Goal: Complete application form: Complete application form

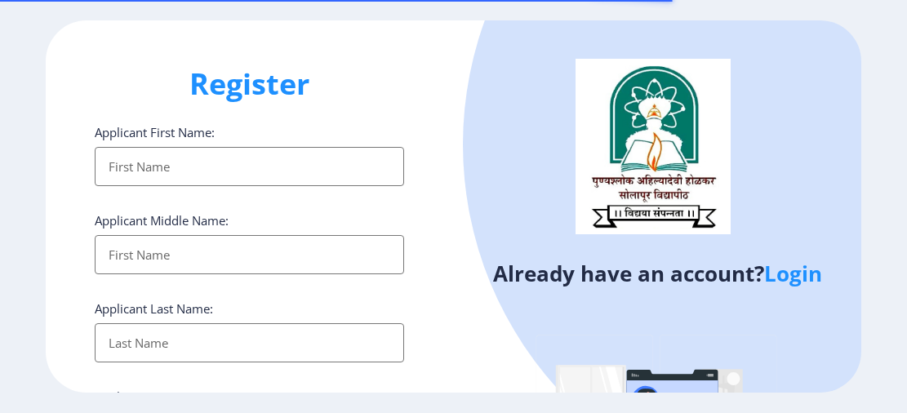
select select
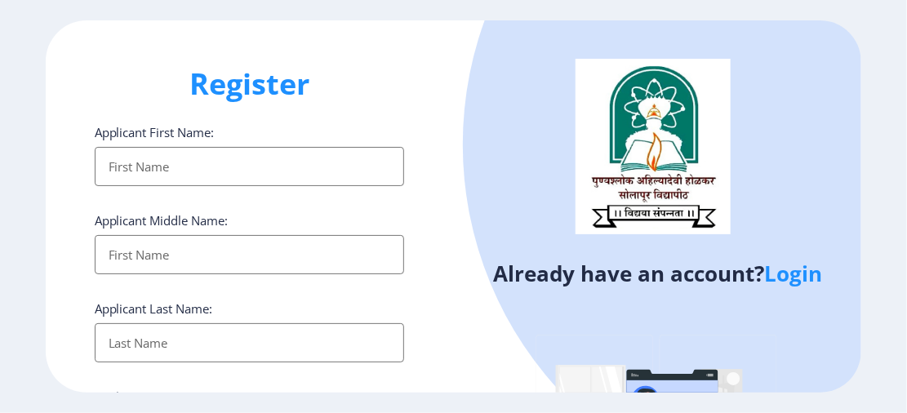
click at [791, 280] on link "Login" at bounding box center [793, 273] width 58 height 29
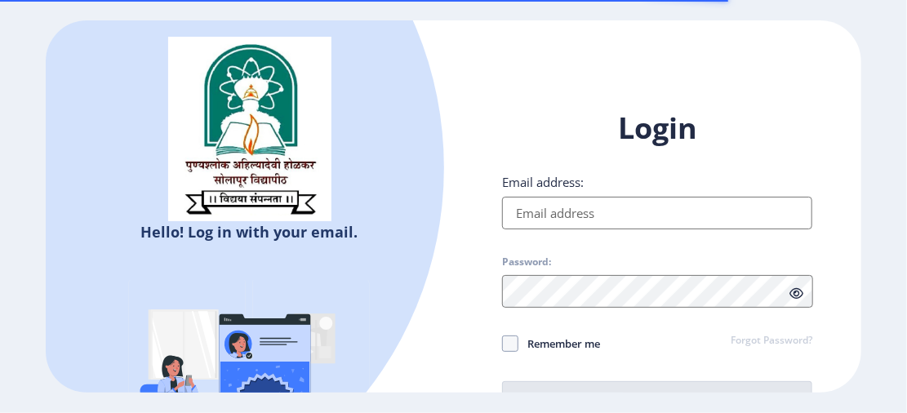
click at [677, 224] on input "Email address:" at bounding box center [657, 213] width 310 height 33
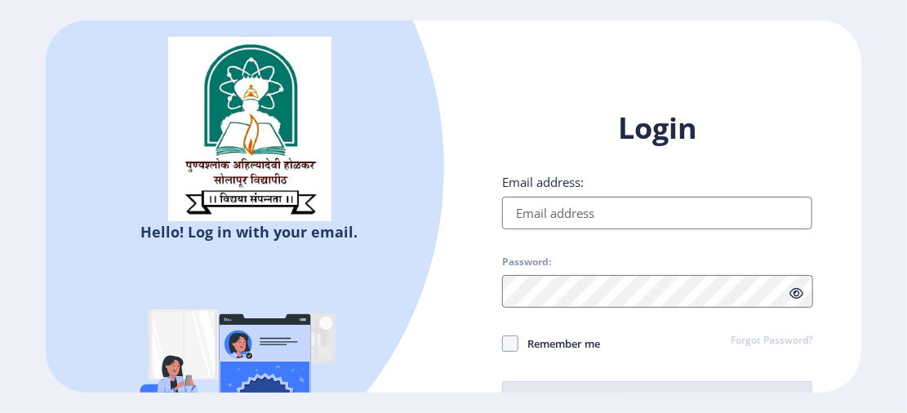
type input "[EMAIL_ADDRESS][DOMAIN_NAME]"
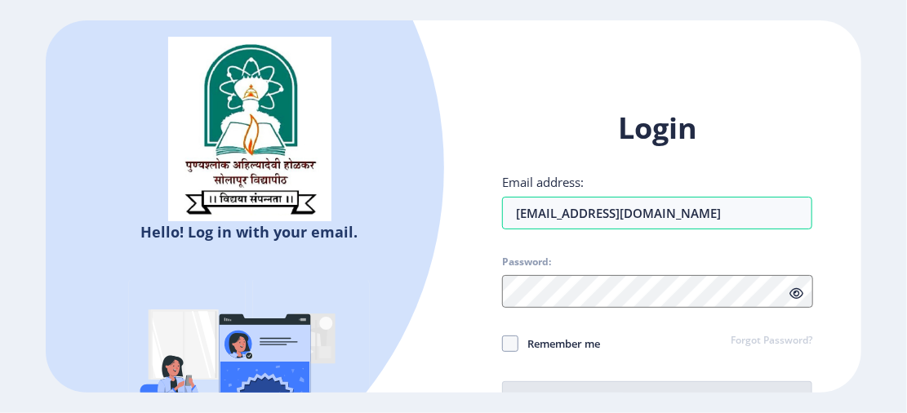
click at [745, 337] on link "Forgot Password?" at bounding box center [772, 341] width 82 height 15
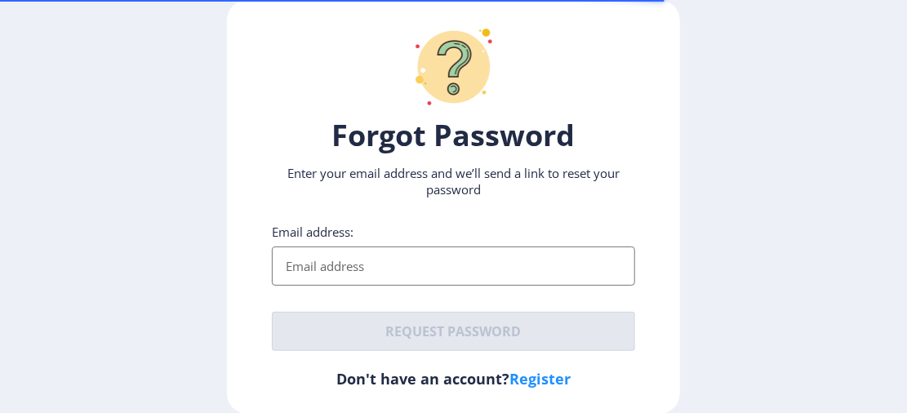
click at [500, 270] on input "Email address:" at bounding box center [453, 265] width 362 height 39
type input "[EMAIL_ADDRESS][DOMAIN_NAME]"
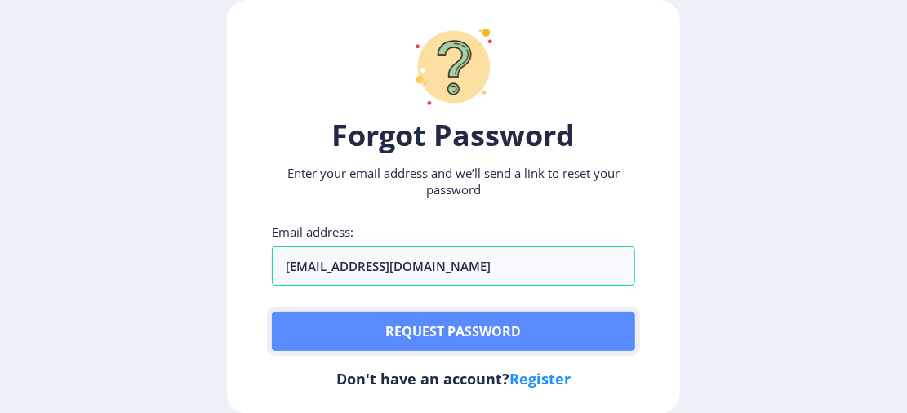
click at [462, 327] on button "Request password" at bounding box center [453, 331] width 362 height 39
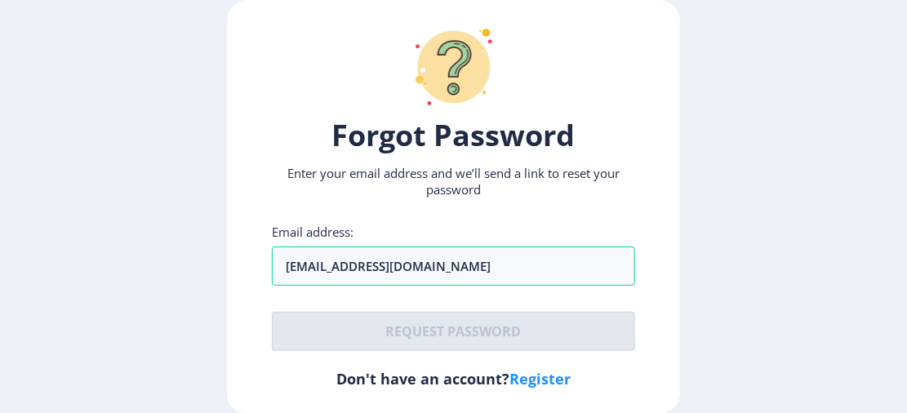
click at [749, 323] on ngx-request-password-page "Forgot Password Enter your email address and we’ll send a link to reset your pa…" at bounding box center [453, 207] width 907 height 414
click at [905, 267] on ngx-request-password-page "Forgot Password Enter your email address and we’ll send a link to reset your pa…" at bounding box center [453, 207] width 907 height 414
click at [709, 358] on ngx-request-password-page "Forgot Password Enter your email address and we’ll send a link to reset your pa…" at bounding box center [453, 207] width 907 height 414
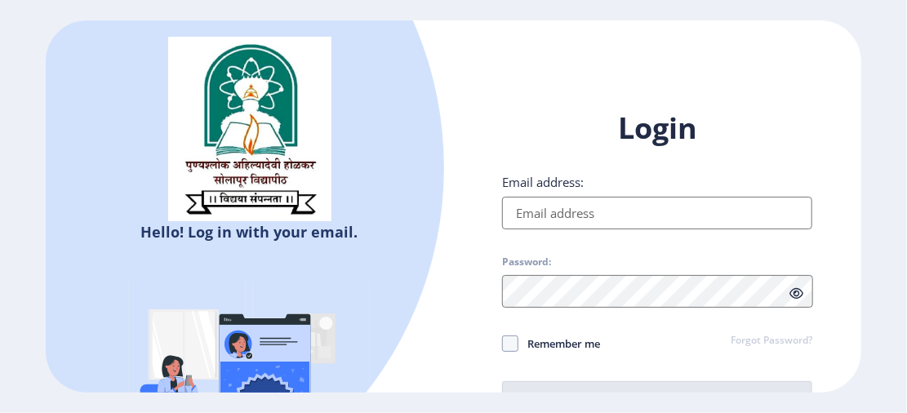
click at [521, 212] on input "Email address:" at bounding box center [657, 213] width 310 height 33
type input "[EMAIL_ADDRESS][DOMAIN_NAME]"
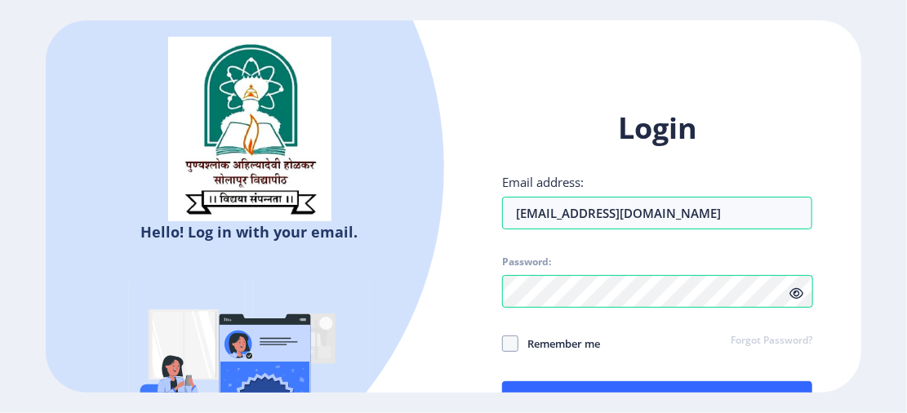
click at [798, 291] on icon at bounding box center [796, 293] width 14 height 12
click at [503, 336] on span at bounding box center [510, 343] width 16 height 16
click at [503, 343] on input "Remember me" at bounding box center [502, 343] width 1 height 1
checkbox input "true"
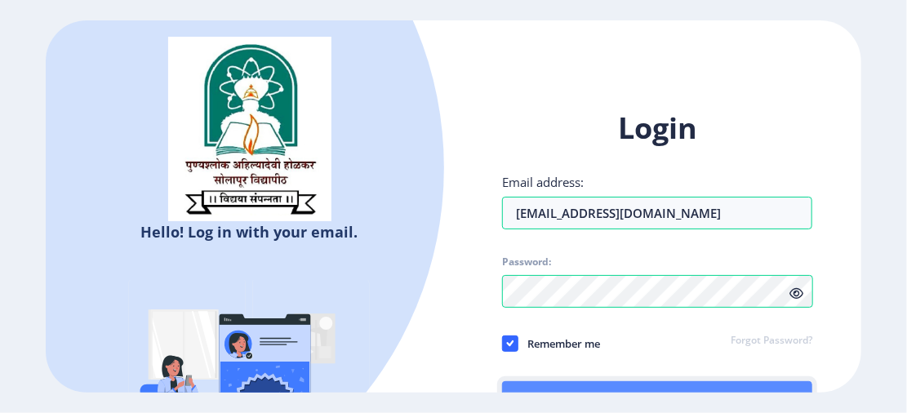
click at [573, 385] on button "Log In" at bounding box center [657, 400] width 310 height 39
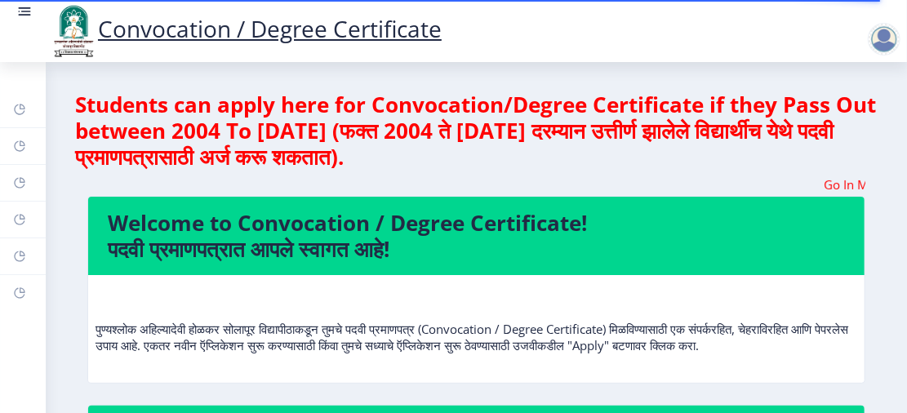
click at [655, 264] on nb-card-header "Welcome to Convocation / Degree Certificate! पदवी प्रमाणपत्रात आपले स्वागत आहे!" at bounding box center [476, 236] width 776 height 78
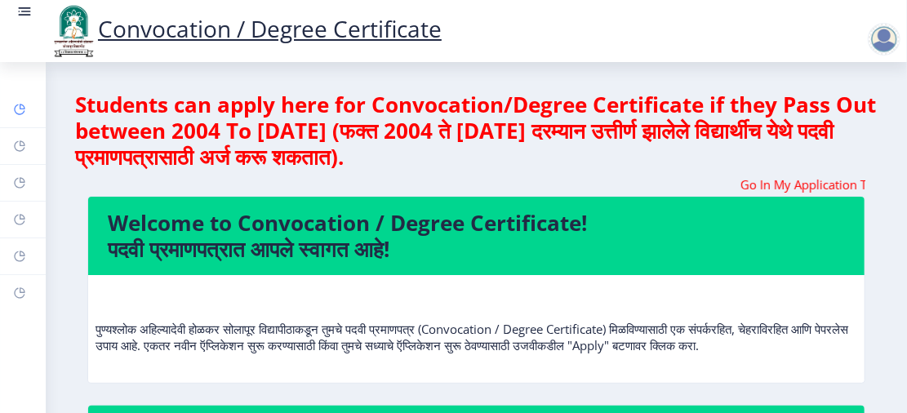
click at [17, 107] on rect at bounding box center [19, 109] width 13 height 13
click at [590, 188] on marquee "Go In My Application Tab and check the status of Errata" at bounding box center [476, 184] width 778 height 16
click at [406, 242] on h4 "Welcome to Convocation / Degree Certificate! पदवी प्रमाणपत्रात आपले स्वागत आहे!" at bounding box center [476, 236] width 737 height 52
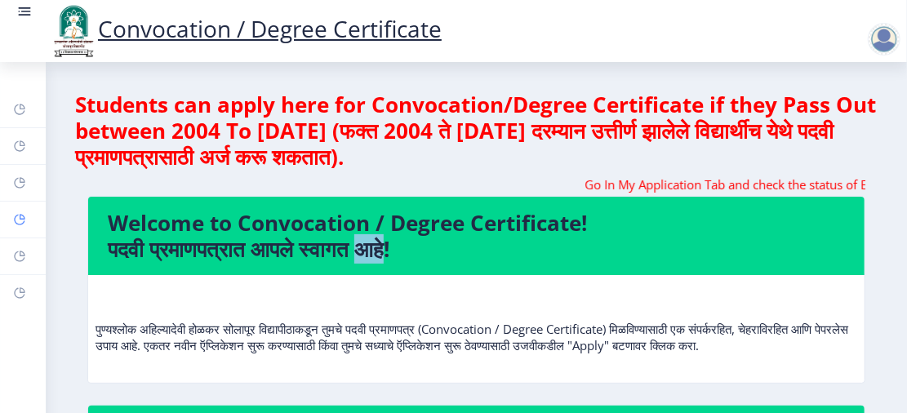
click at [24, 215] on icon at bounding box center [23, 217] width 6 height 6
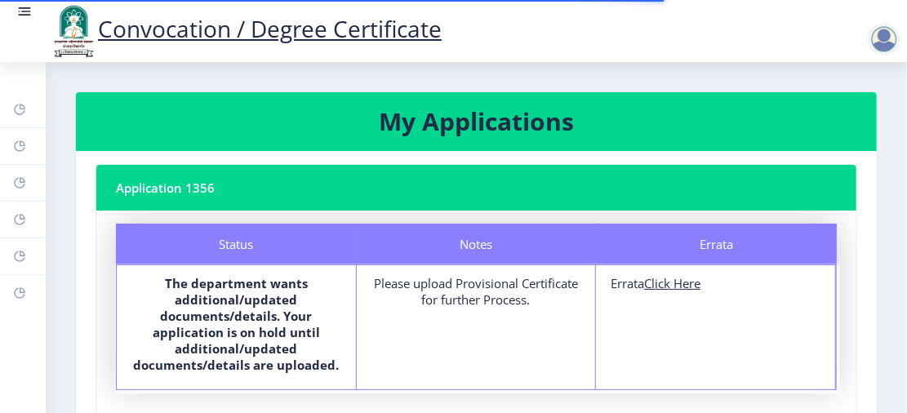
click at [459, 322] on div "Notes Please upload Provisional Certificate for further Process." at bounding box center [477, 327] width 240 height 124
click at [691, 303] on div "Errata Errata Click Here" at bounding box center [716, 327] width 240 height 124
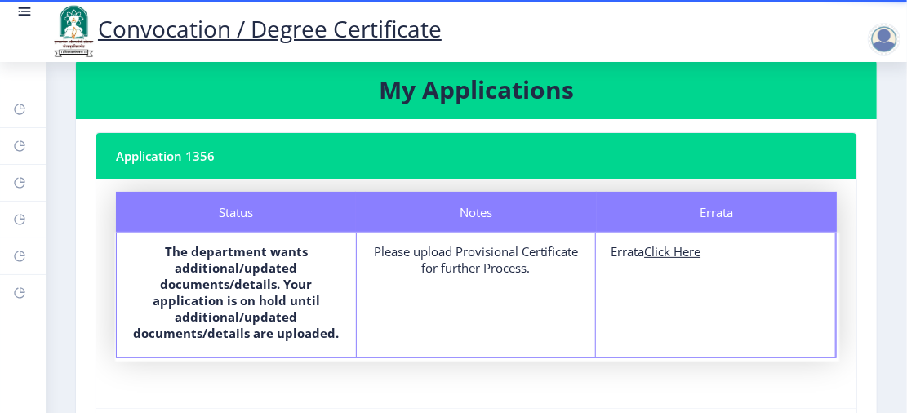
scroll to position [130, 0]
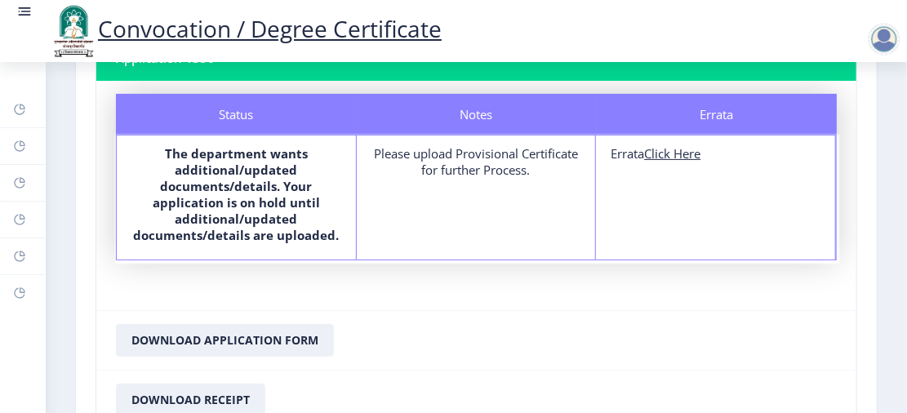
click at [661, 159] on u "Click Here" at bounding box center [672, 153] width 56 height 16
select select
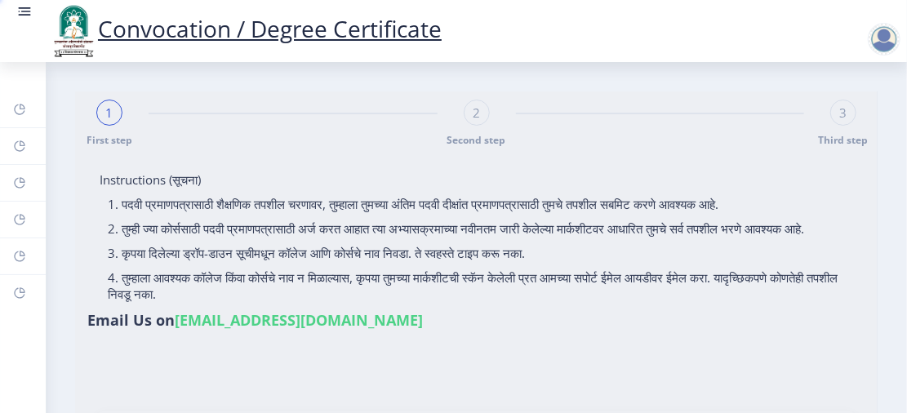
type input "[PERSON_NAME] [PERSON_NAME]"
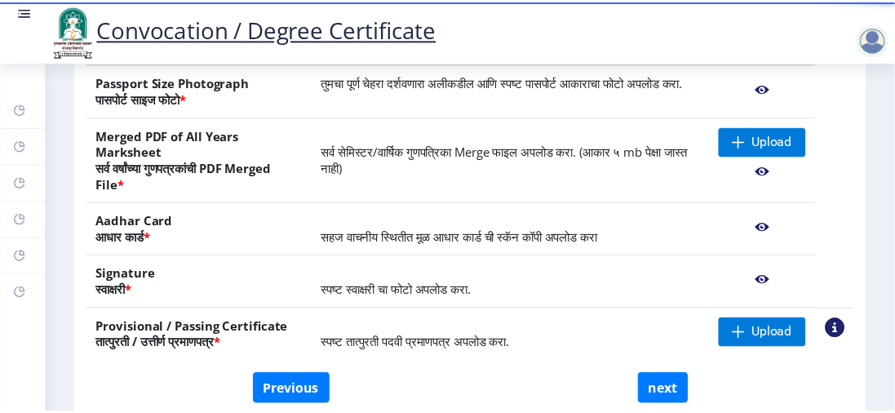
scroll to position [292, 0]
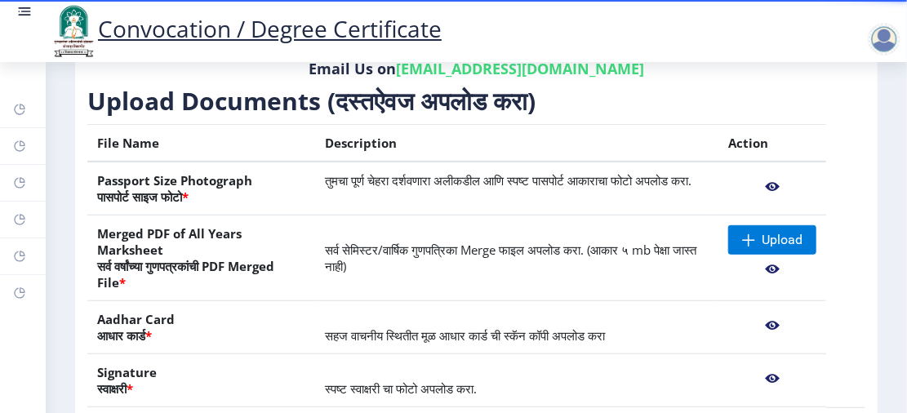
click at [766, 179] on nb-action at bounding box center [772, 186] width 88 height 29
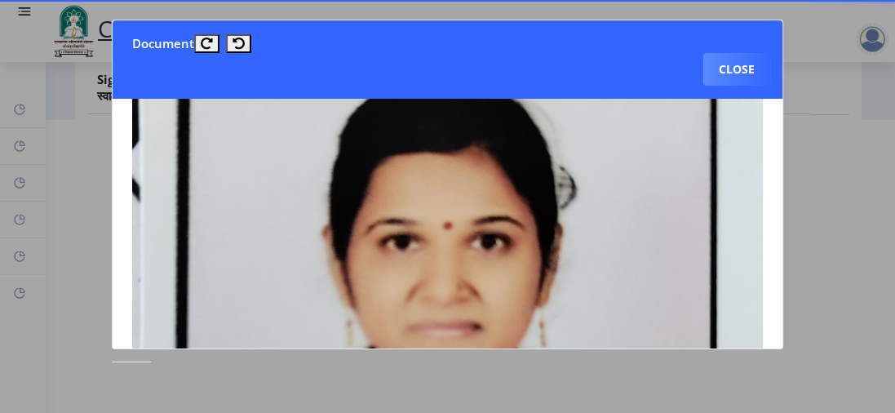
scroll to position [105, 0]
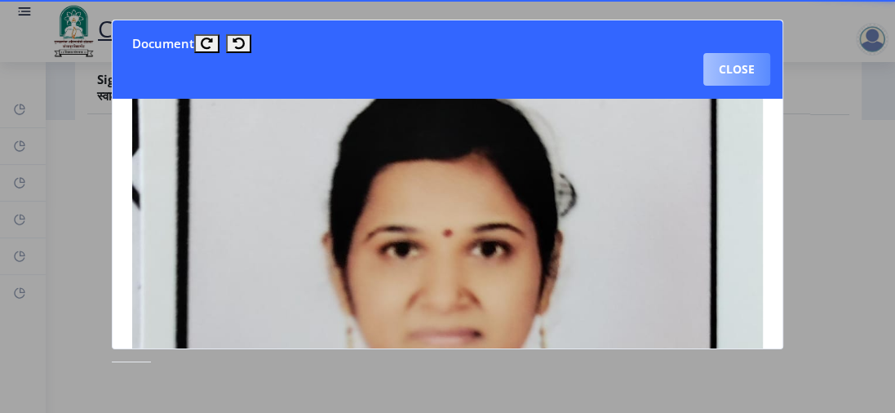
click at [737, 64] on button "Close" at bounding box center [737, 69] width 67 height 33
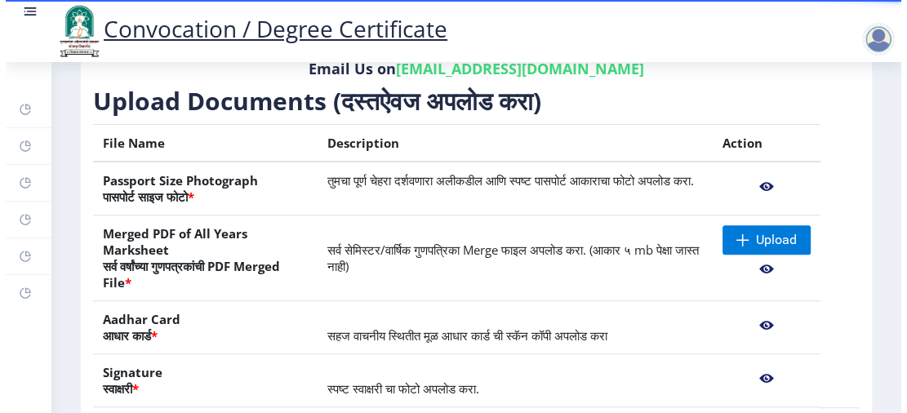
scroll to position [292, 0]
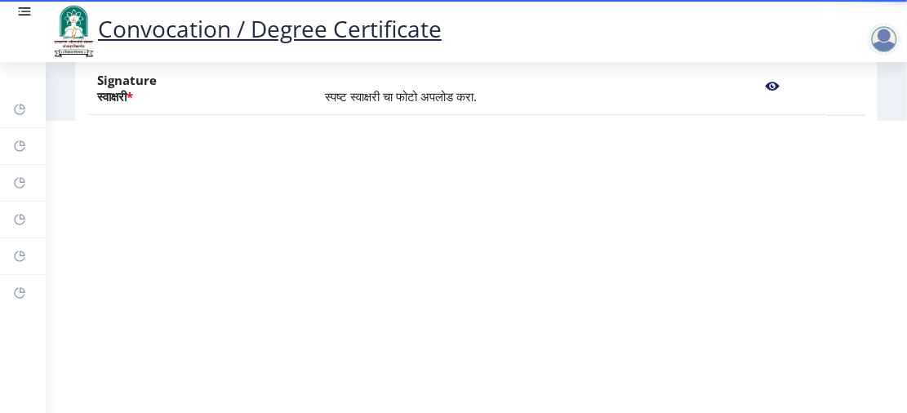
click at [768, 81] on nb-action at bounding box center [772, 86] width 88 height 29
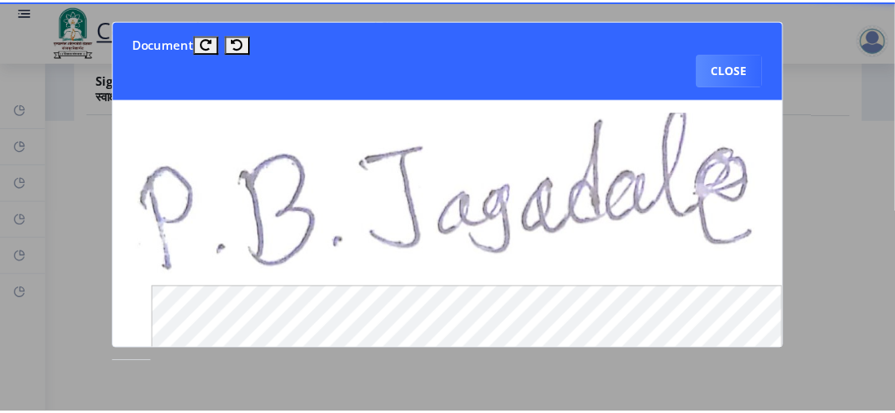
scroll to position [0, 0]
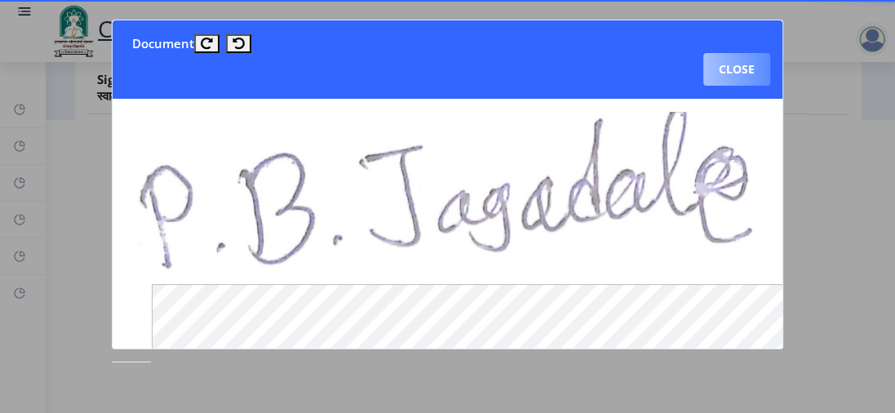
click at [748, 68] on button "Close" at bounding box center [737, 69] width 67 height 33
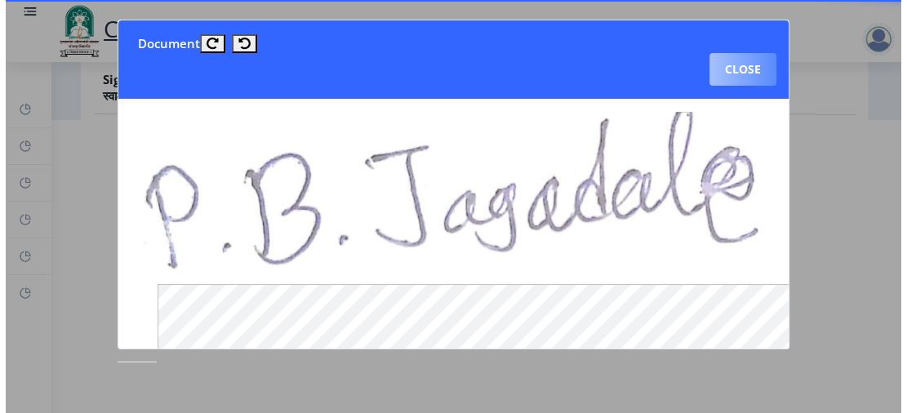
scroll to position [292, 0]
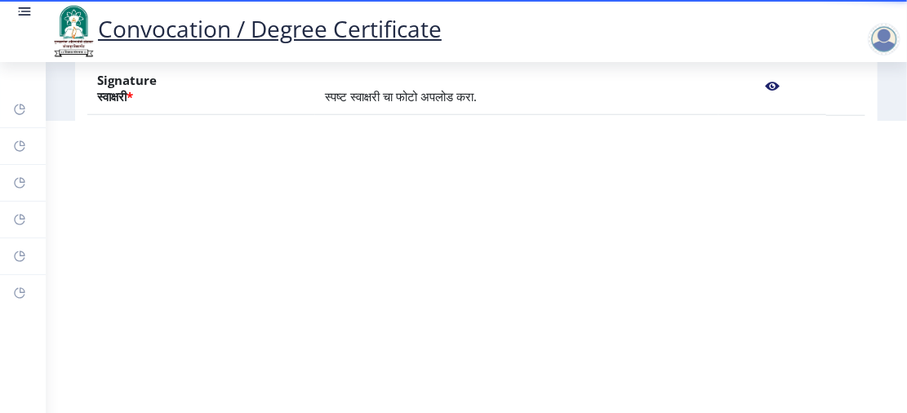
drag, startPoint x: 895, startPoint y: 99, endPoint x: 894, endPoint y: 144, distance: 44.9
drag, startPoint x: 890, startPoint y: 119, endPoint x: 883, endPoint y: 95, distance: 25.6
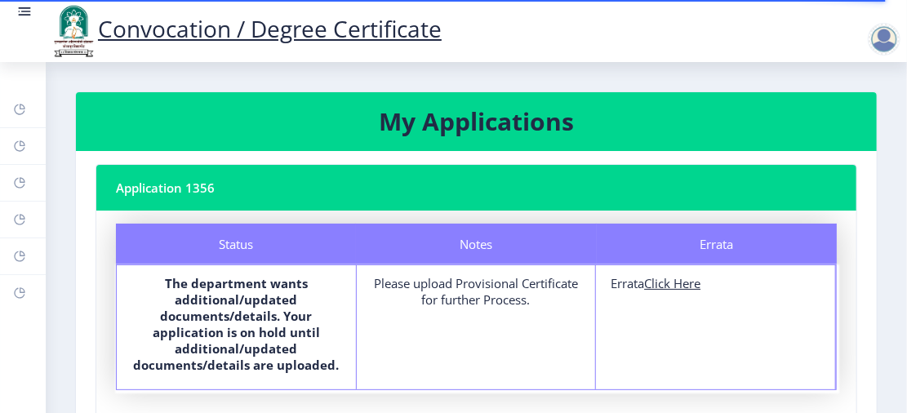
click at [669, 286] on u "Click Here" at bounding box center [672, 283] width 56 height 16
select select
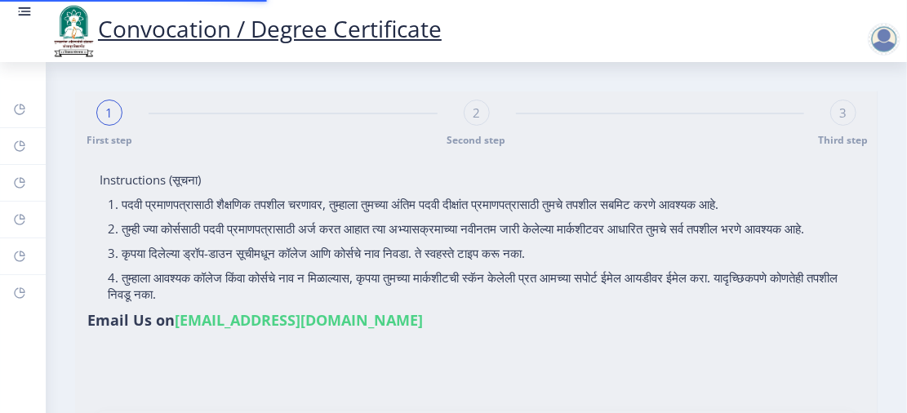
type input "2015032500015952"
select select "Regular"
select select "2019"
select select "March"
select select "Grade A"
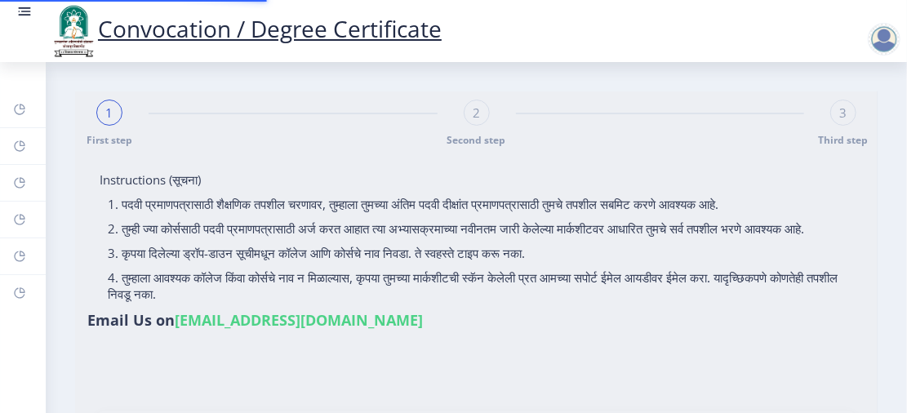
type input "105018"
type input "Asha"
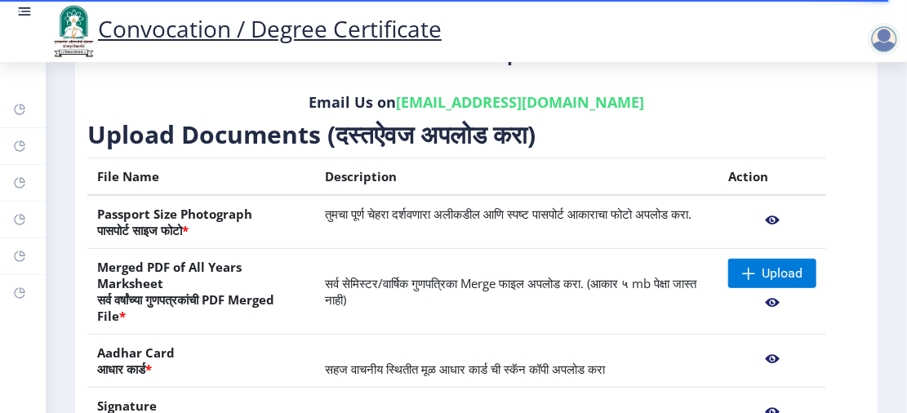
scroll to position [260, 0]
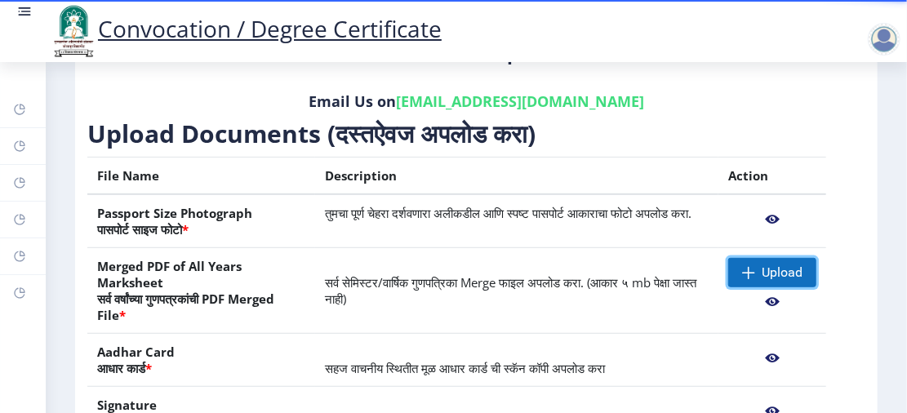
click at [780, 266] on span "Upload" at bounding box center [782, 272] width 41 height 16
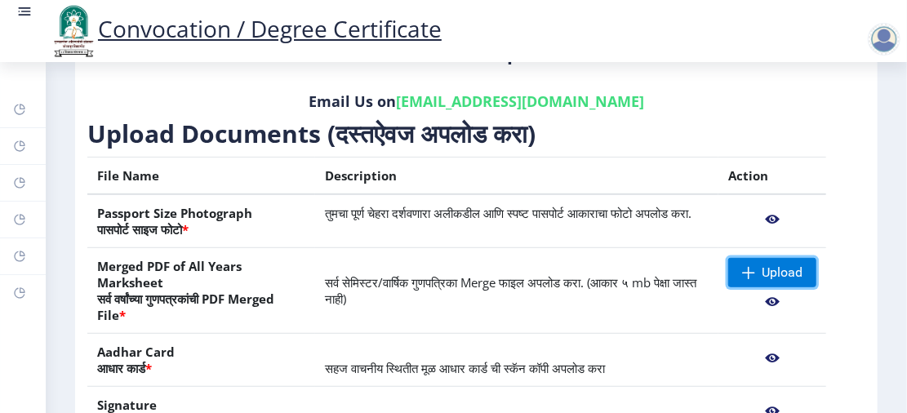
scroll to position [292, 0]
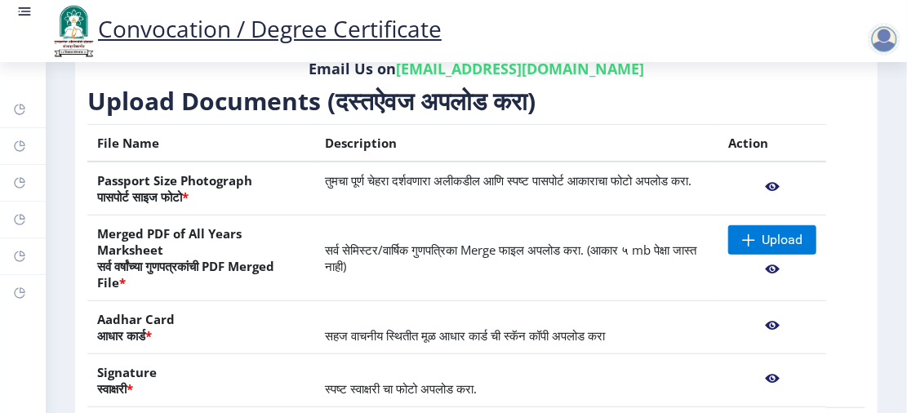
click at [901, 301] on nb-layout-column "First step 2 Second step 3 Third step Instructions (सूचना) 1. कृपया लक्षात घ्या…" at bounding box center [476, 154] width 861 height 768
click at [856, 307] on table "File Name Description Action Passport Size Photograph पासपोर्ट साइज फोटो * तुमच…" at bounding box center [476, 291] width 778 height 335
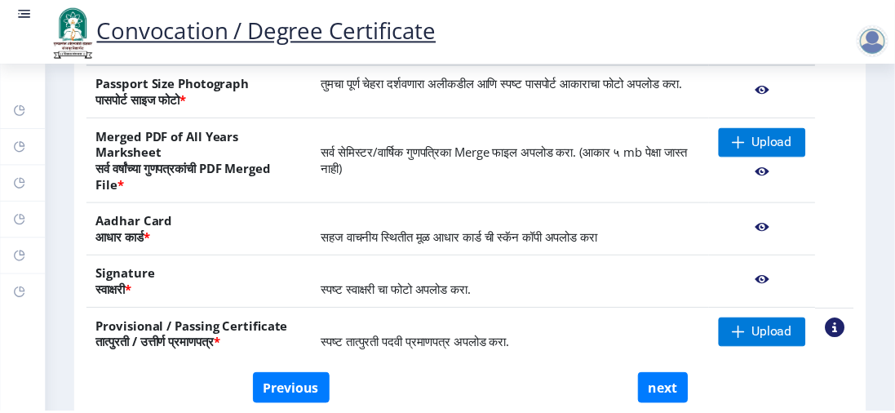
scroll to position [422, 0]
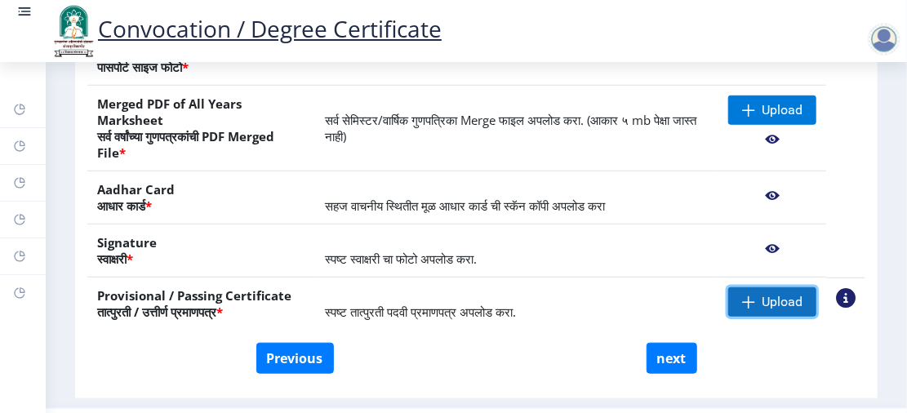
click at [767, 294] on span "Upload" at bounding box center [782, 302] width 41 height 16
click at [841, 297] on nb-action at bounding box center [846, 298] width 20 height 20
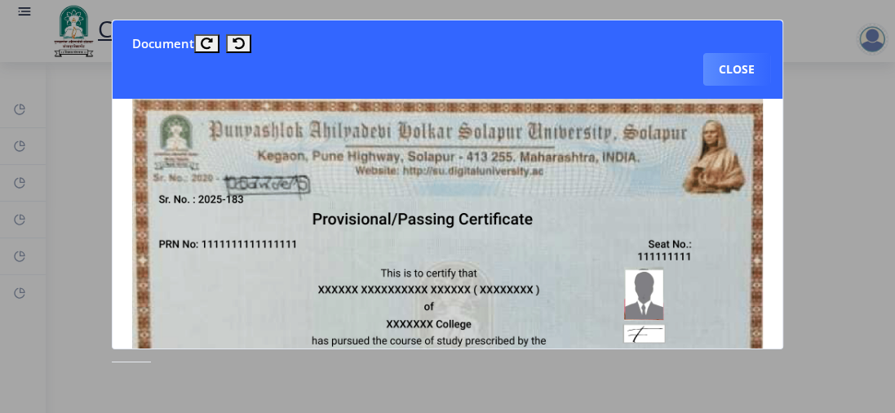
scroll to position [2, 0]
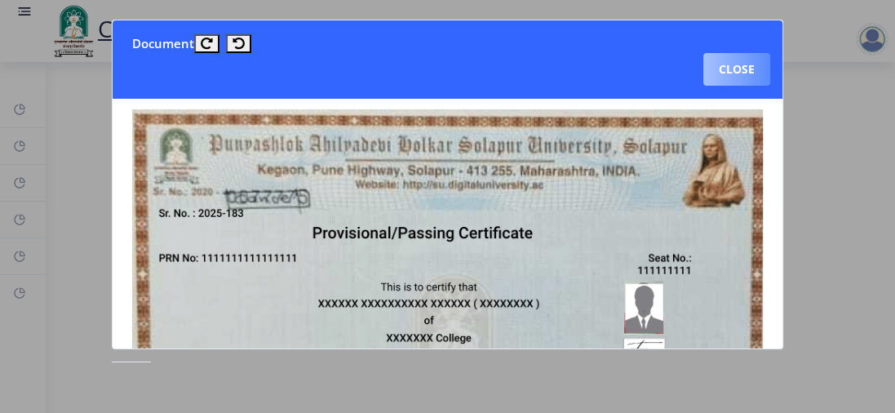
click at [736, 63] on button "Close" at bounding box center [737, 69] width 67 height 33
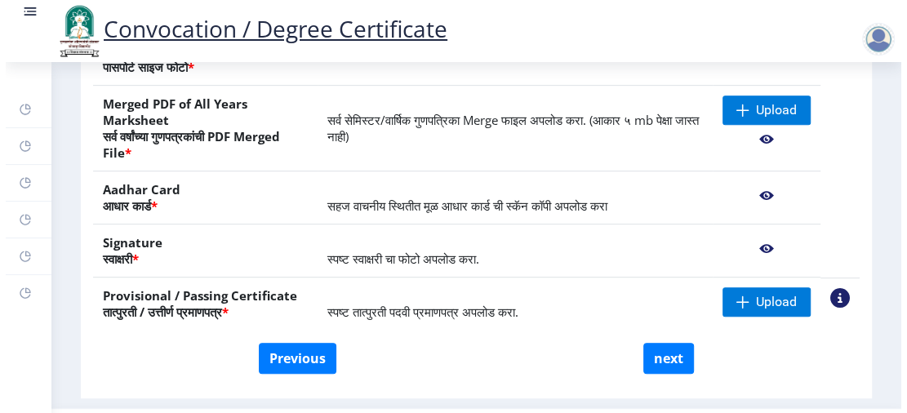
scroll to position [305, 0]
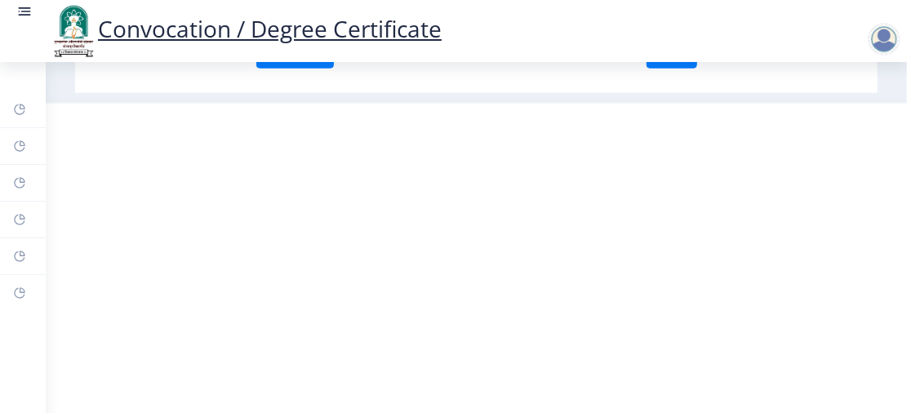
drag, startPoint x: 905, startPoint y: 230, endPoint x: 894, endPoint y: 180, distance: 51.1
drag, startPoint x: 904, startPoint y: 169, endPoint x: 889, endPoint y: 110, distance: 60.8
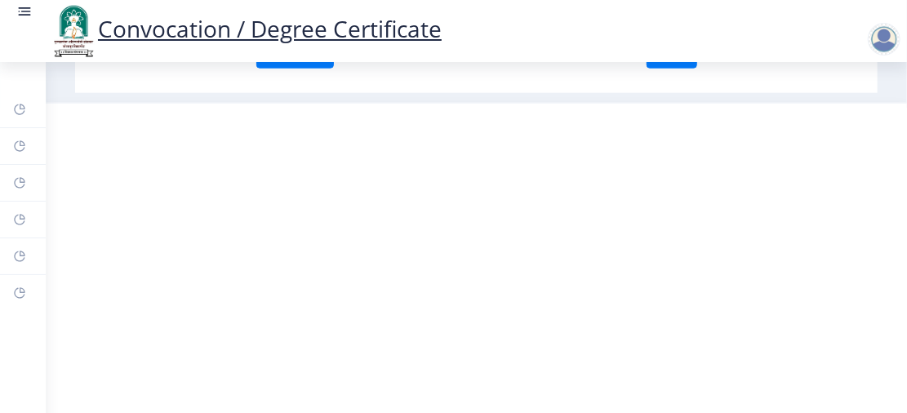
drag, startPoint x: 905, startPoint y: 61, endPoint x: 899, endPoint y: 82, distance: 22.2
click at [748, 105] on nav "Created with ♥ by Edulab 2025" at bounding box center [476, 128] width 861 height 50
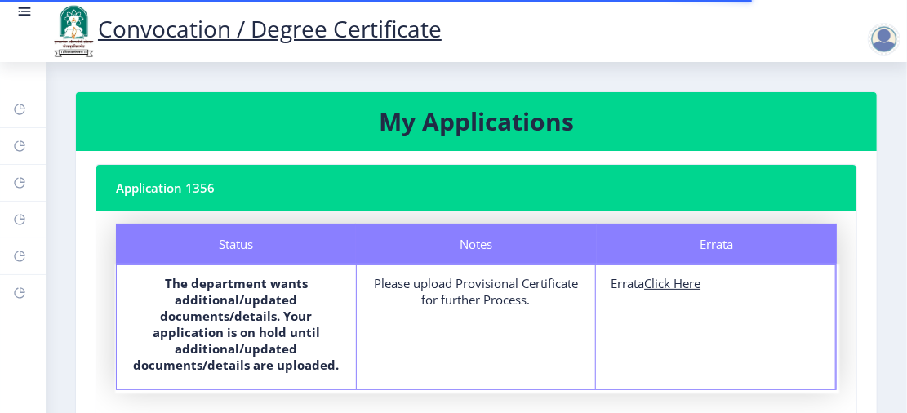
click at [675, 280] on u "Click Here" at bounding box center [672, 283] width 56 height 16
select select
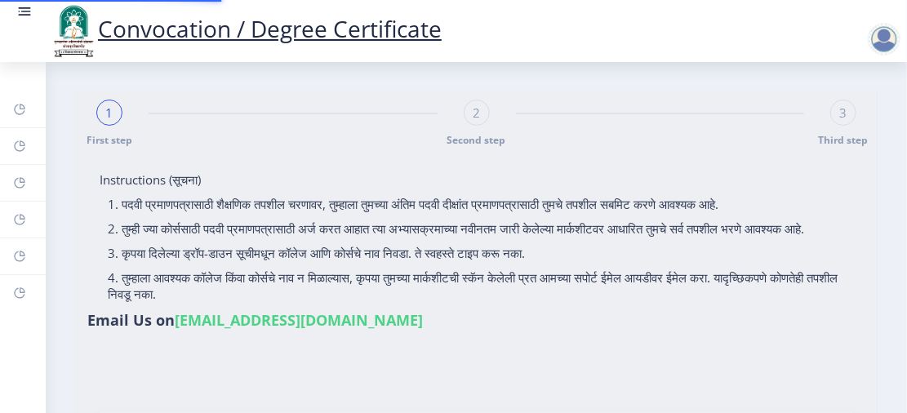
type input "2015032500015952"
select select "Regular"
select select "2019"
select select "March"
select select "Grade A"
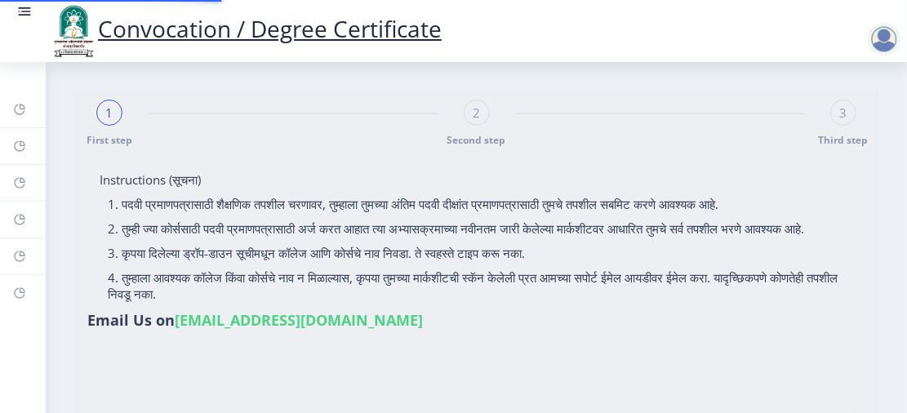
type input "105018"
type input "Asha"
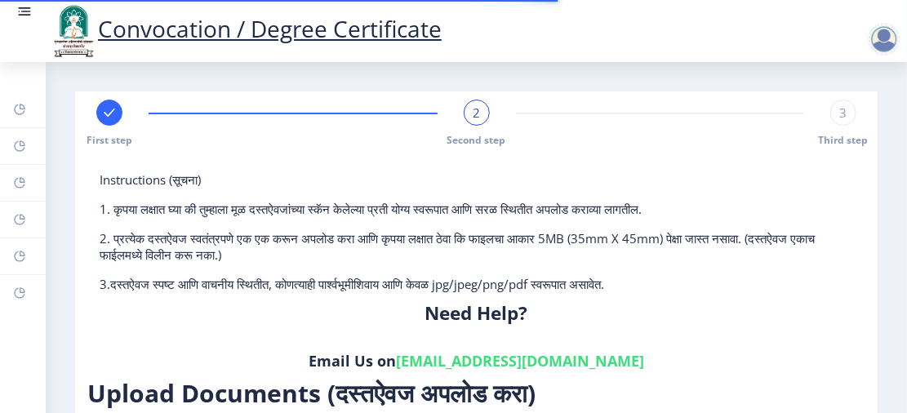
click at [675, 280] on p "3.दस्तऐवज स्पष्ट आणि वाचनीय स्थितीत, कोणत्याही पार्श्वभूमीशिवाय आणि केवळ jpg/jp…" at bounding box center [476, 284] width 753 height 16
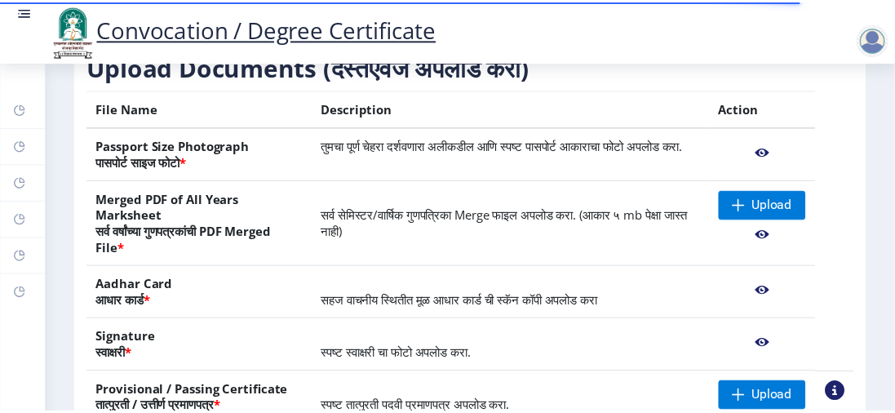
scroll to position [358, 0]
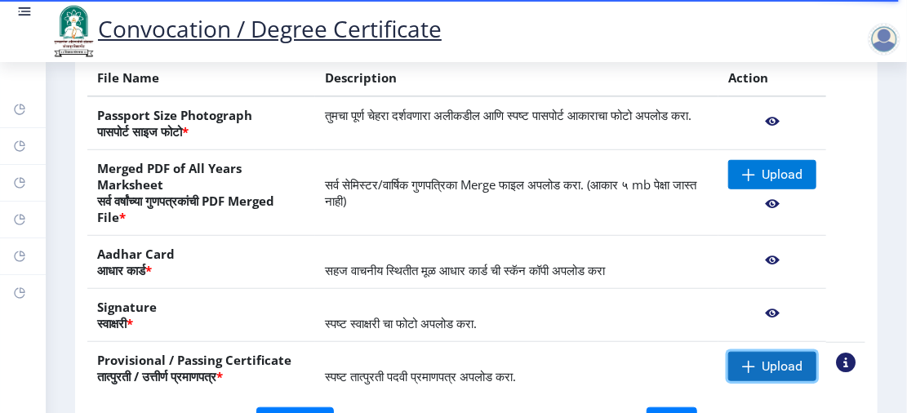
click at [762, 358] on span "Upload" at bounding box center [782, 366] width 41 height 16
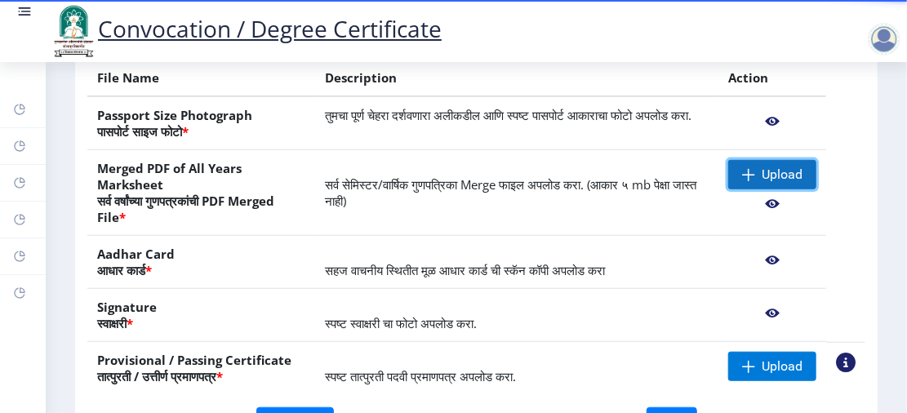
click at [742, 170] on span at bounding box center [748, 174] width 13 height 13
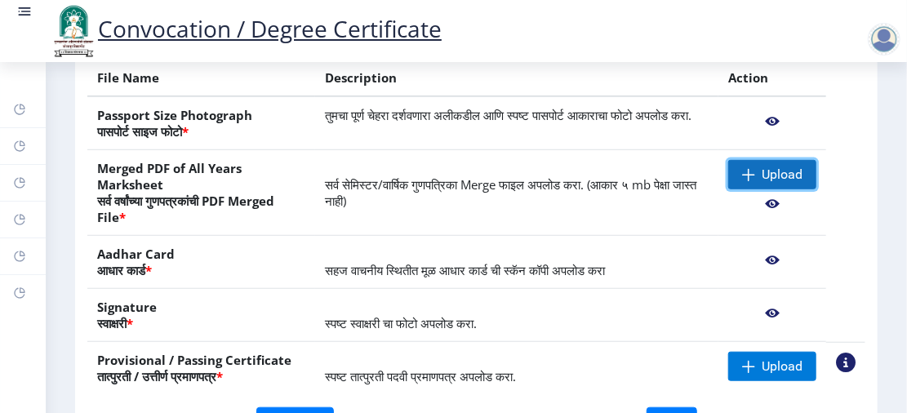
click at [769, 174] on span "Upload" at bounding box center [782, 175] width 41 height 16
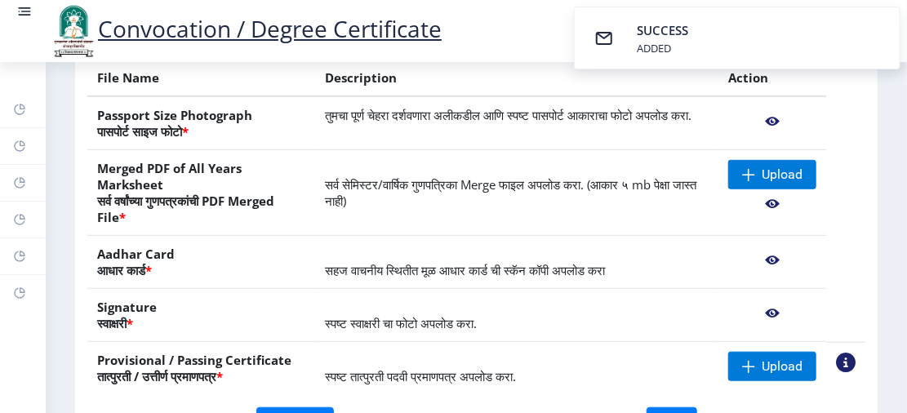
click at [767, 202] on nb-action at bounding box center [772, 203] width 88 height 29
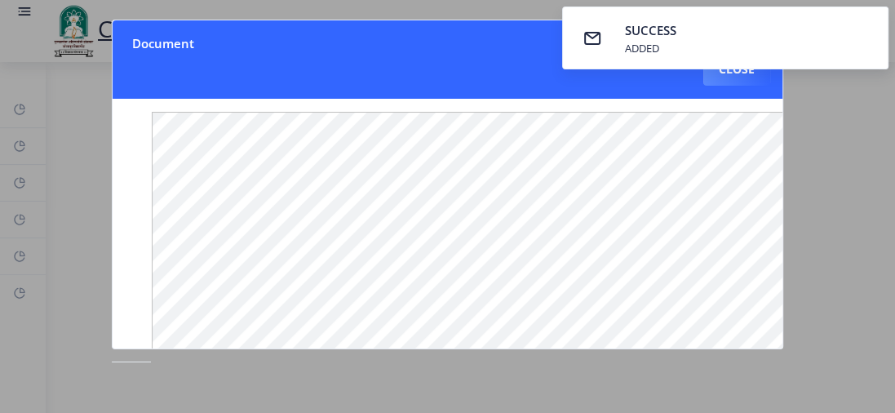
click at [744, 73] on nb-toastr-container "SUCCESS ADDED" at bounding box center [726, 38] width 340 height 76
click at [736, 68] on nb-toastr-container "SUCCESS ADDED" at bounding box center [726, 38] width 340 height 76
click at [780, 48] on nb-card-header "Document Close" at bounding box center [448, 59] width 670 height 78
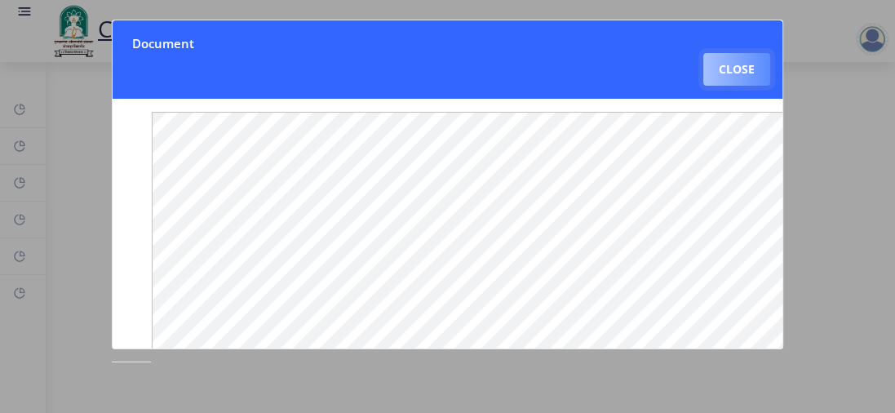
click at [742, 64] on button "Close" at bounding box center [737, 69] width 67 height 33
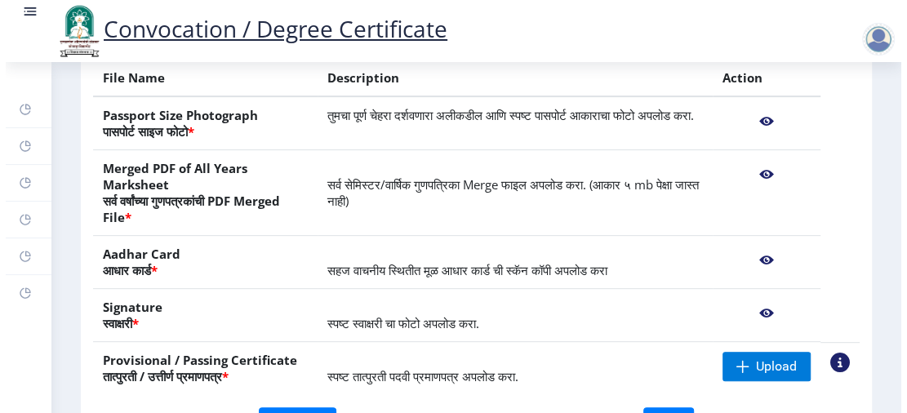
scroll to position [305, 0]
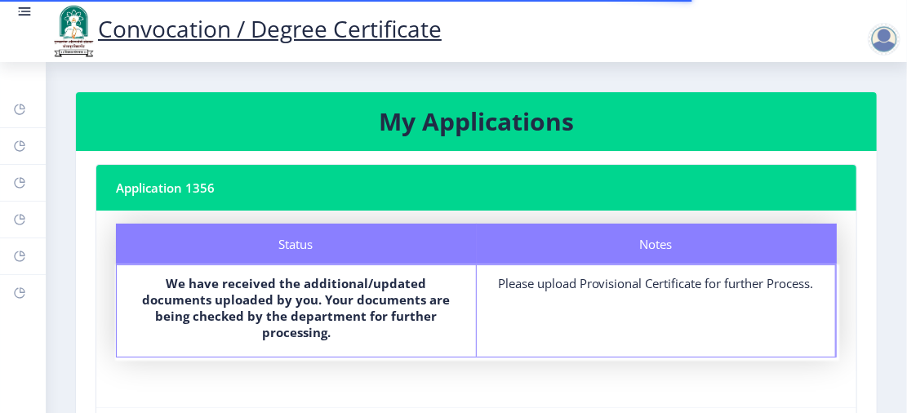
click at [606, 285] on div "Please upload Provisional Certificate for further Process." at bounding box center [656, 283] width 330 height 16
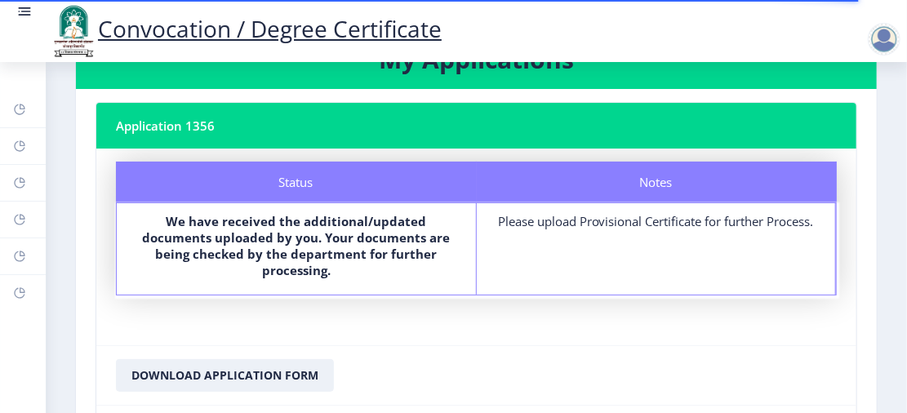
scroll to position [32, 0]
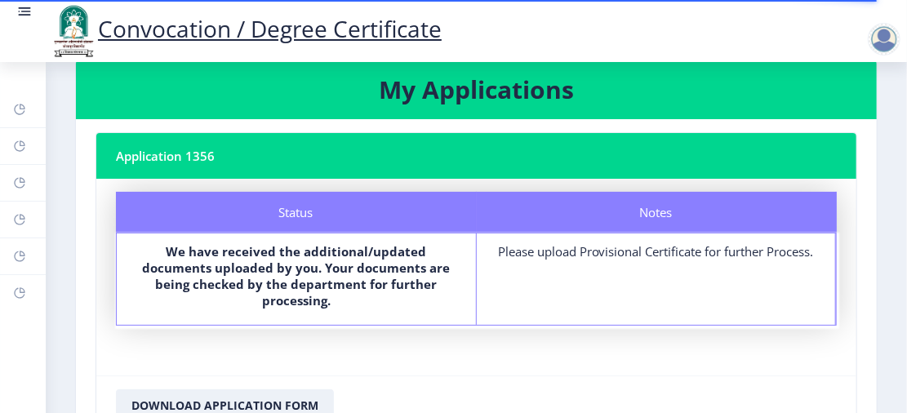
click at [643, 296] on div "Notes Please upload Provisional Certificate for further Process." at bounding box center [657, 278] width 360 height 91
click at [762, 273] on div "Notes Please upload Provisional Certificate for further Process." at bounding box center [657, 278] width 360 height 91
click at [735, 248] on div "Please upload Provisional Certificate for further Process." at bounding box center [656, 251] width 330 height 16
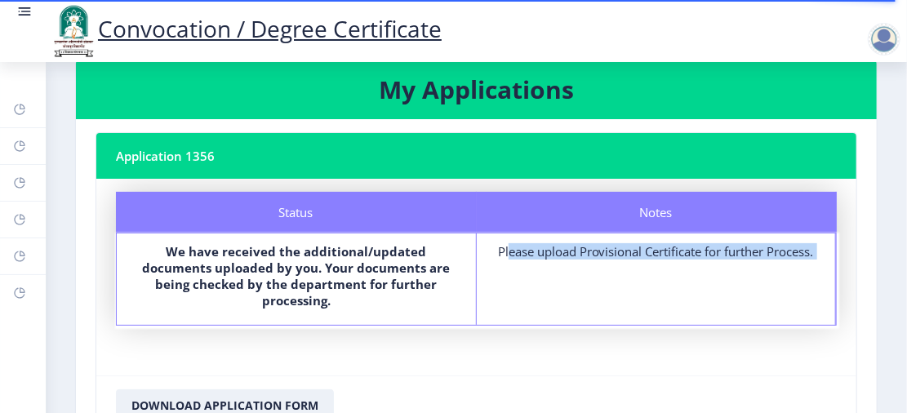
click at [735, 248] on div "Please upload Provisional Certificate for further Process." at bounding box center [656, 251] width 330 height 16
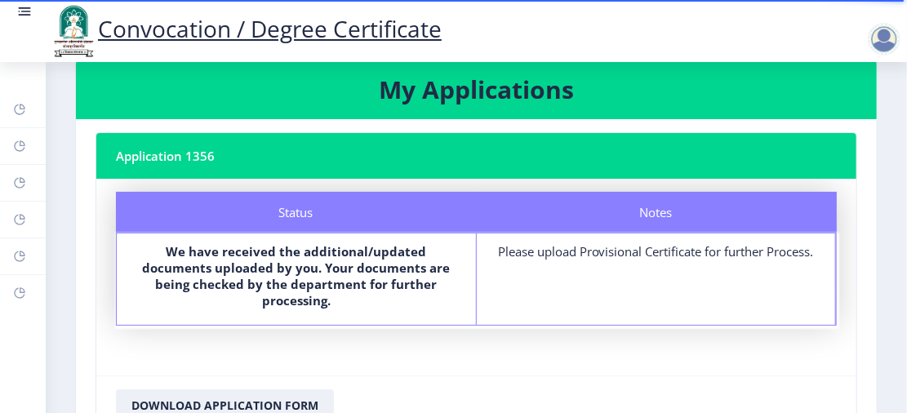
click at [511, 278] on div "Notes Please upload Provisional Certificate for further Process." at bounding box center [657, 278] width 360 height 91
click at [532, 252] on div "Please upload Provisional Certificate for further Process." at bounding box center [656, 251] width 330 height 16
click at [251, 389] on button "Download Application Form" at bounding box center [225, 405] width 218 height 33
click at [248, 389] on button "Download Application Form" at bounding box center [225, 405] width 218 height 33
click at [427, 348] on nb-card-body "Status Notes Status We have received the additional/updated documents uploaded …" at bounding box center [476, 277] width 760 height 197
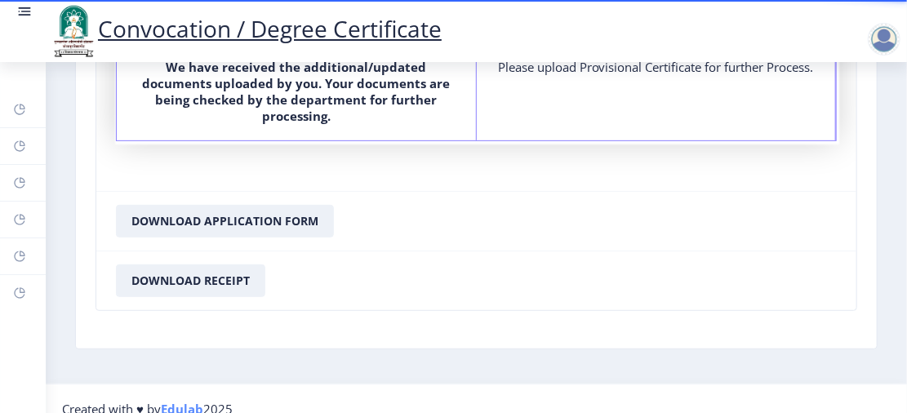
scroll to position [218, 0]
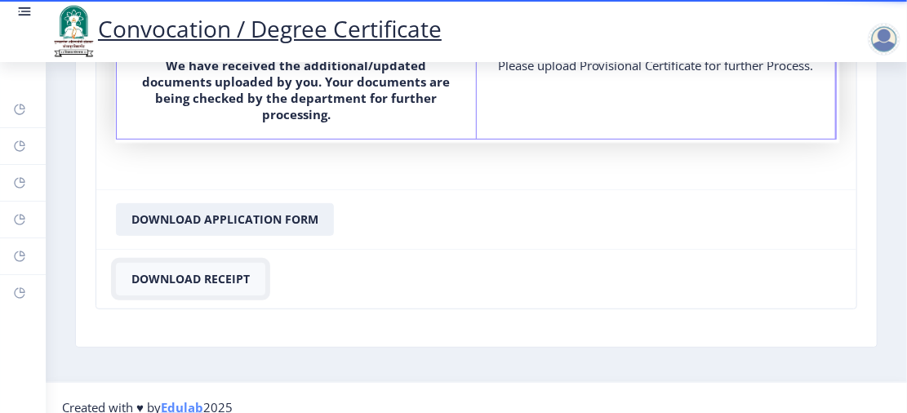
click at [180, 263] on button "Download Receipt" at bounding box center [190, 279] width 149 height 33
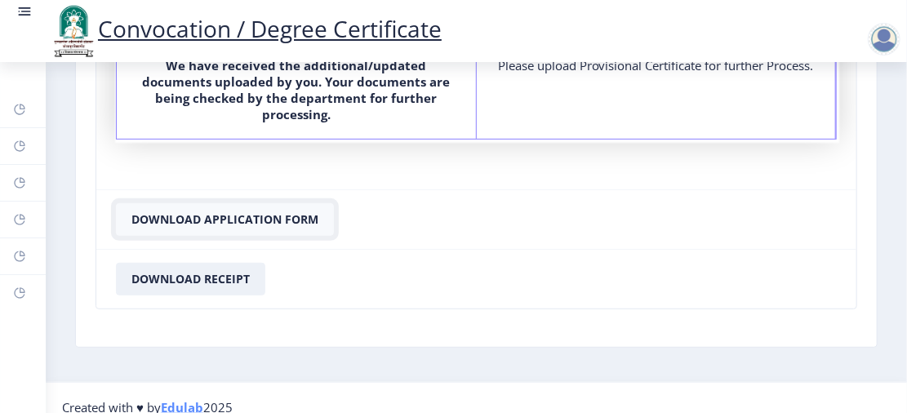
click at [312, 203] on button "Download Application Form" at bounding box center [225, 219] width 218 height 33
click at [594, 204] on nb-card-footer "Download Application Form" at bounding box center [476, 219] width 760 height 60
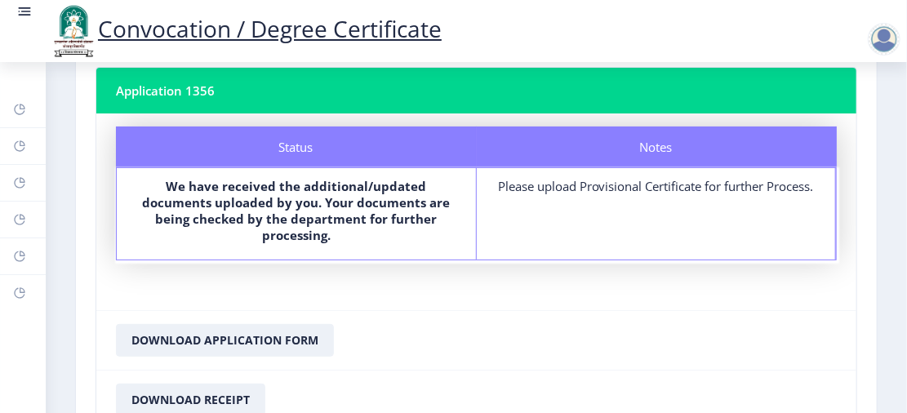
scroll to position [130, 0]
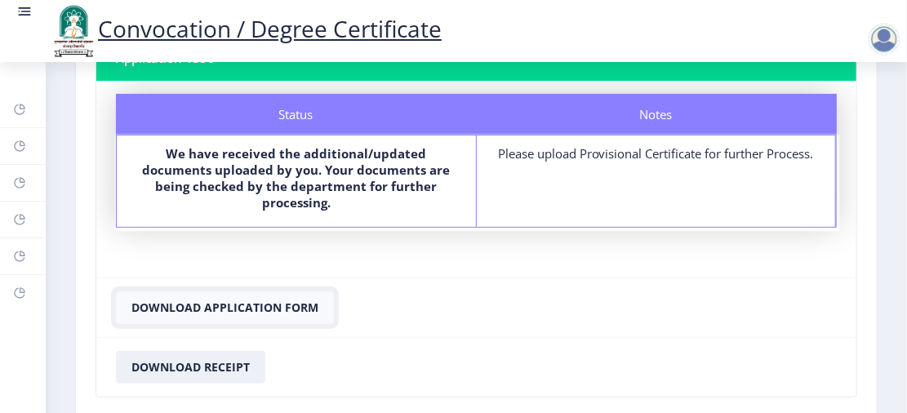
click at [251, 295] on button "Download Application Form" at bounding box center [225, 307] width 218 height 33
click at [896, 94] on nb-layout-column "My Applications Application 1356 Status Notes Status We have received the addit…" at bounding box center [476, 201] width 861 height 538
click at [771, 159] on div "Please upload Provisional Certificate for further Process." at bounding box center [656, 153] width 330 height 16
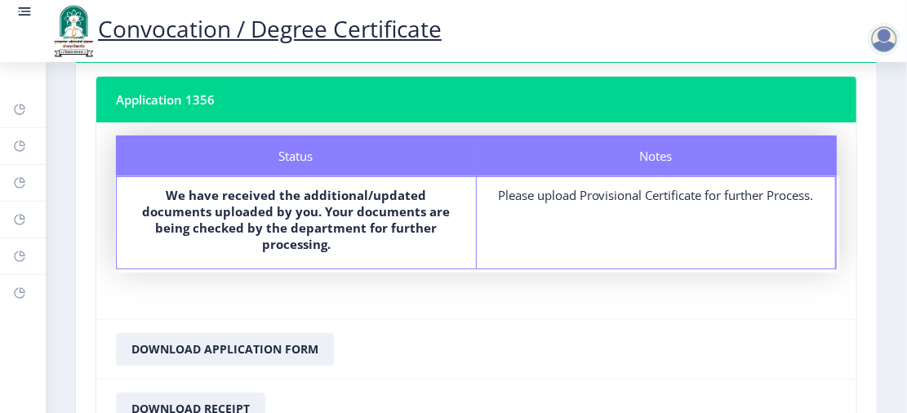
scroll to position [0, 0]
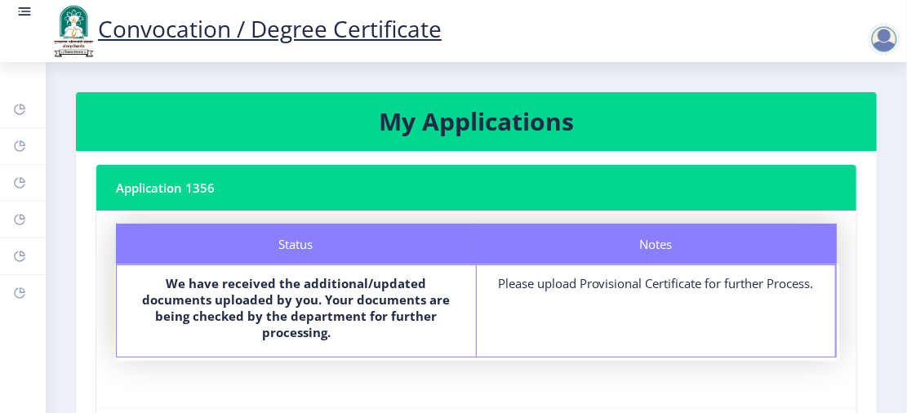
click at [544, 113] on h3 "My Applications" at bounding box center [476, 121] width 762 height 33
click at [22, 216] on rect at bounding box center [19, 219] width 13 height 13
click at [14, 213] on rect at bounding box center [19, 219] width 13 height 13
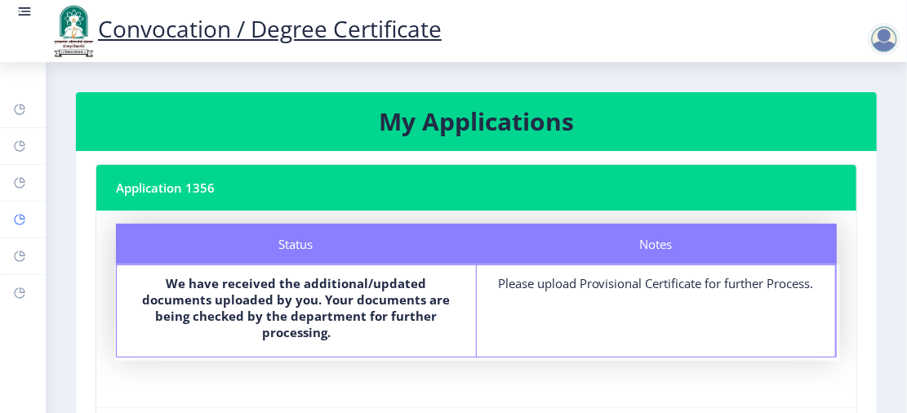
click at [14, 213] on rect at bounding box center [19, 219] width 13 height 13
click at [15, 104] on rect at bounding box center [19, 109] width 13 height 13
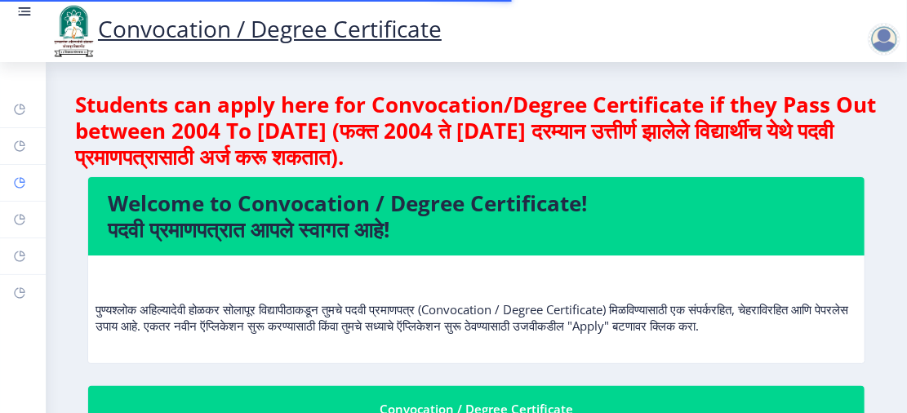
click at [24, 180] on icon at bounding box center [23, 180] width 6 height 6
select select
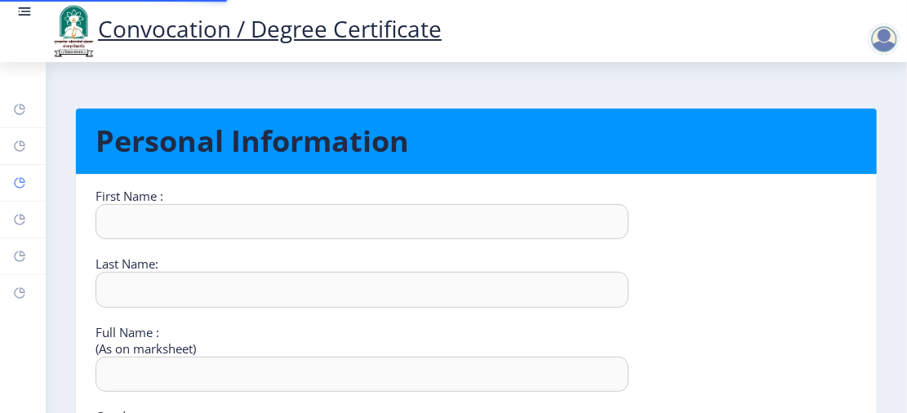
type input "[PERSON_NAME]"
type input "[PERSON_NAME] [PERSON_NAME]"
select select "[DEMOGRAPHIC_DATA]"
type input "[EMAIL_ADDRESS][DOMAIN_NAME]"
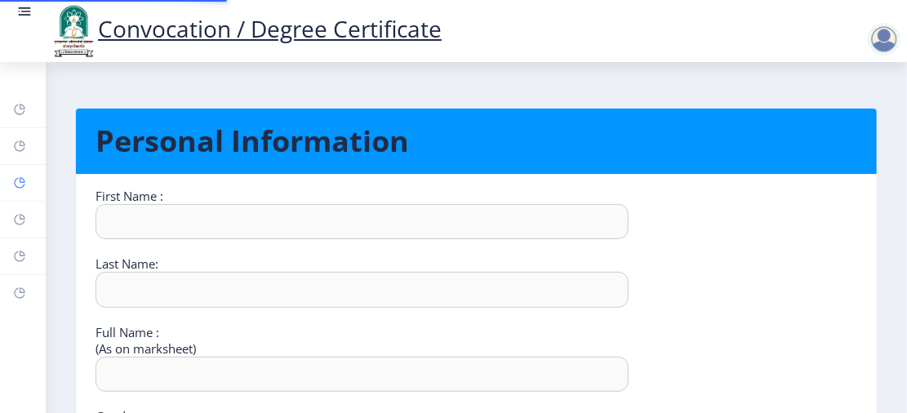
type input "7588609462"
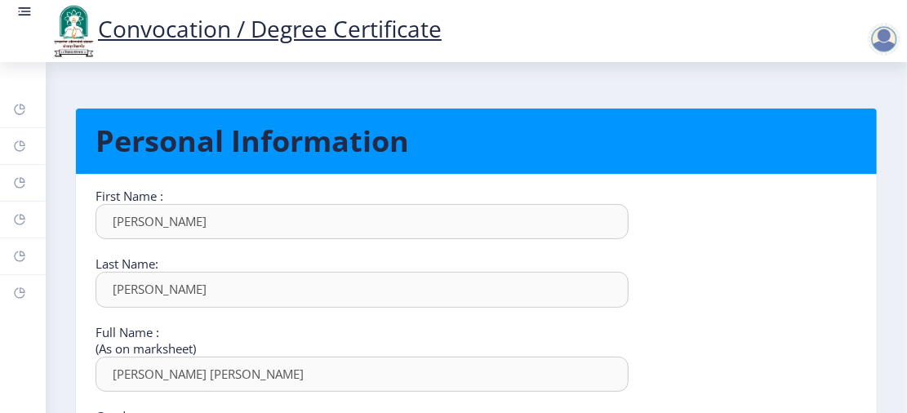
click at [719, 170] on nb-card-header "Personal Information" at bounding box center [476, 142] width 801 height 66
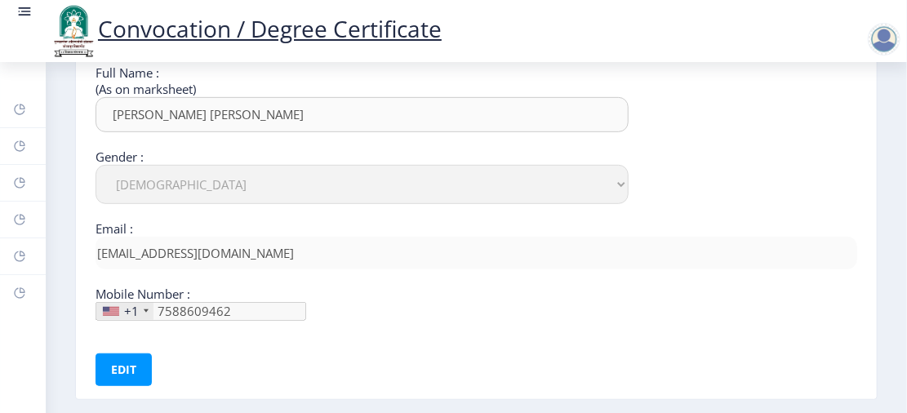
scroll to position [292, 0]
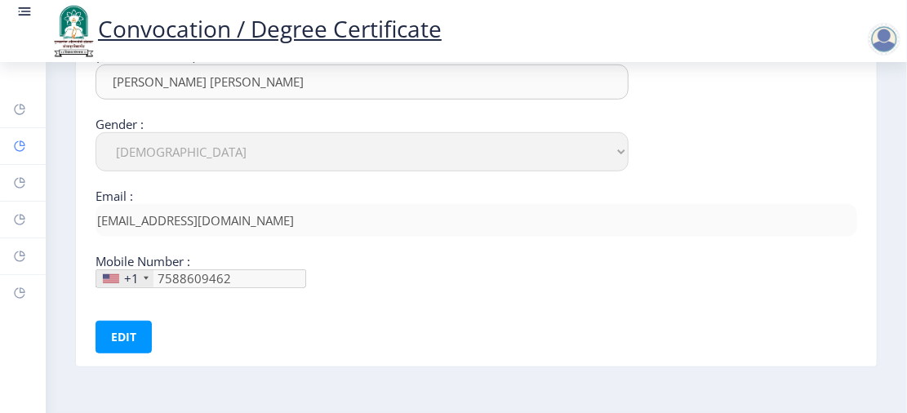
click at [11, 146] on link "Help/FAQ" at bounding box center [23, 146] width 46 height 36
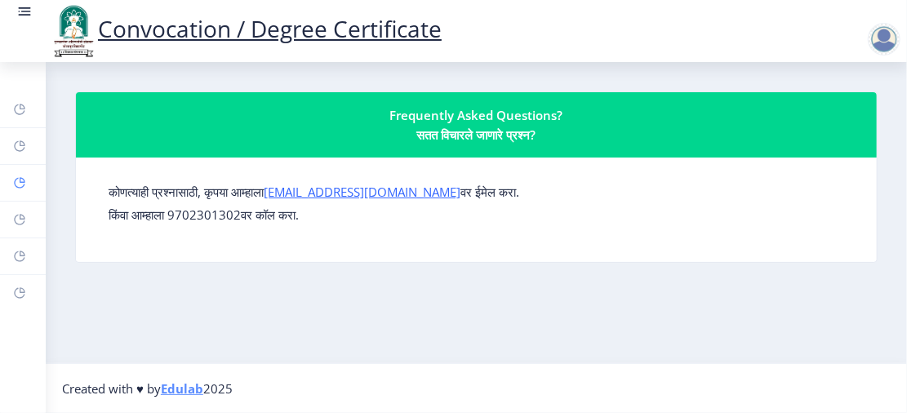
click at [17, 175] on icon at bounding box center [19, 183] width 13 height 16
select select
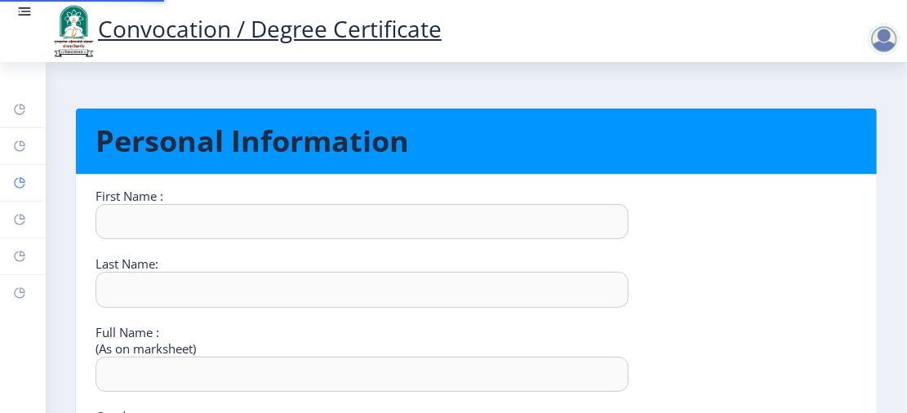
type input "[PERSON_NAME]"
type input "[PERSON_NAME] [PERSON_NAME]"
select select "[DEMOGRAPHIC_DATA]"
type input "[EMAIL_ADDRESS][DOMAIN_NAME]"
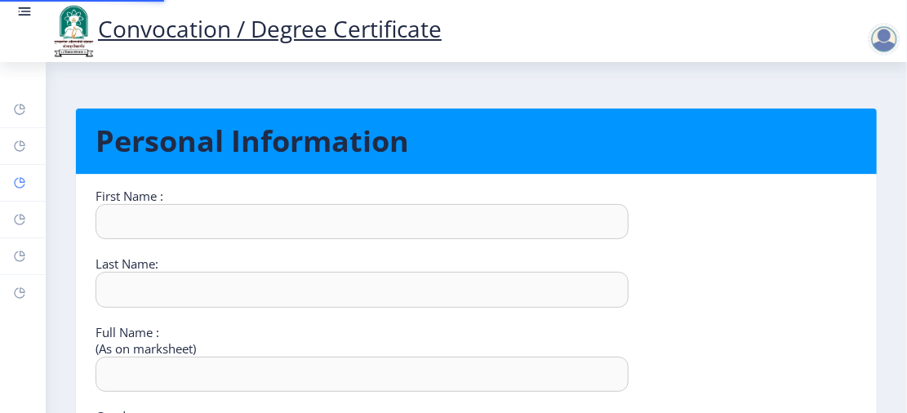
type input "7588609462"
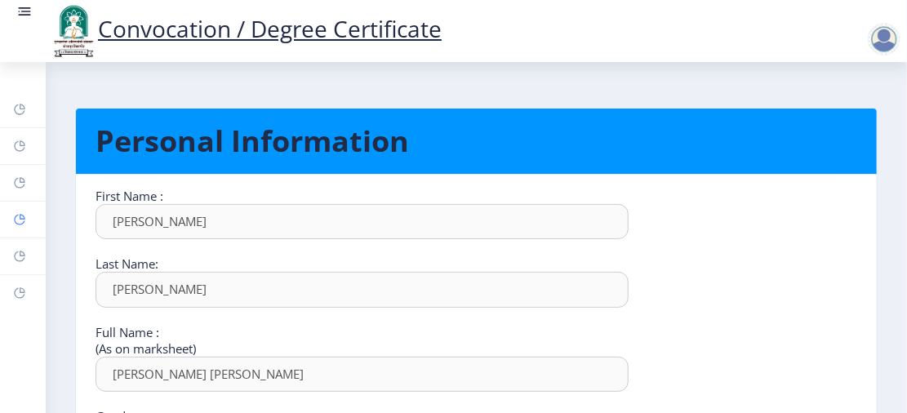
click at [14, 208] on link "Myapplication" at bounding box center [23, 220] width 46 height 36
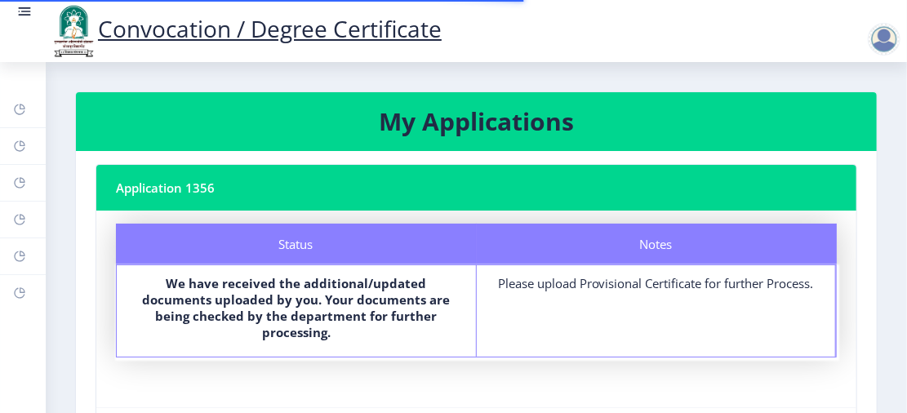
click at [266, 304] on b "We have received the additional/updated documents uploaded by you. Your documen…" at bounding box center [296, 307] width 308 height 65
click at [177, 352] on nb-card-body "Status Notes Status We have received the additional/updated documents uploaded …" at bounding box center [476, 309] width 760 height 197
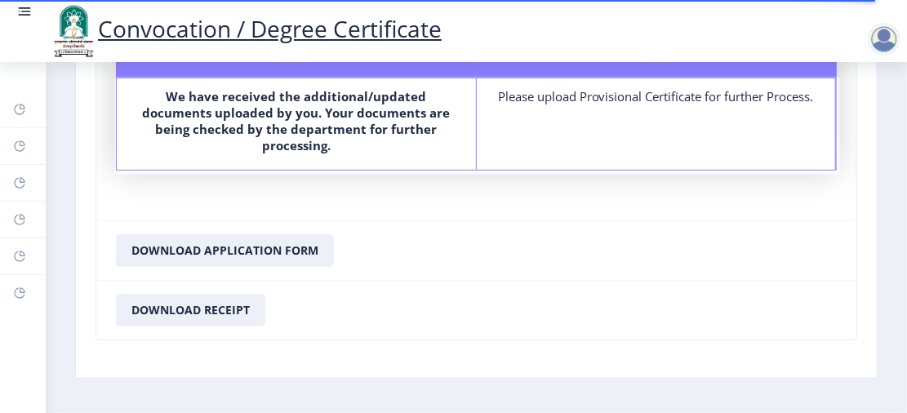
scroll to position [195, 0]
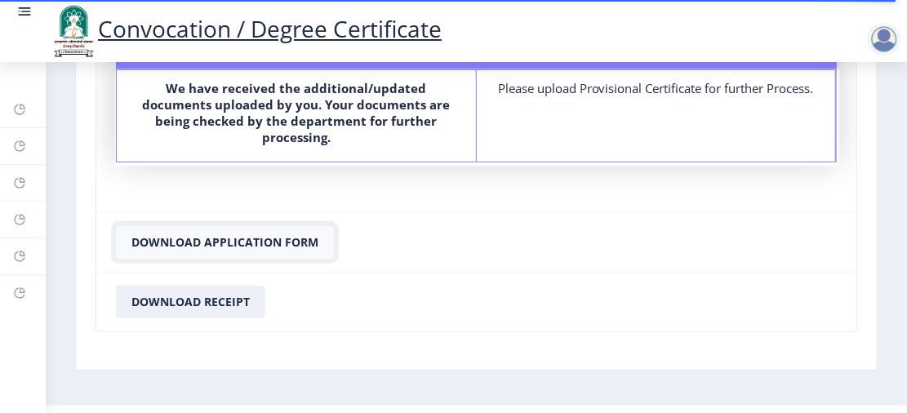
click at [217, 226] on button "Download Application Form" at bounding box center [225, 242] width 218 height 33
click at [222, 226] on button "Download Application Form" at bounding box center [225, 242] width 218 height 33
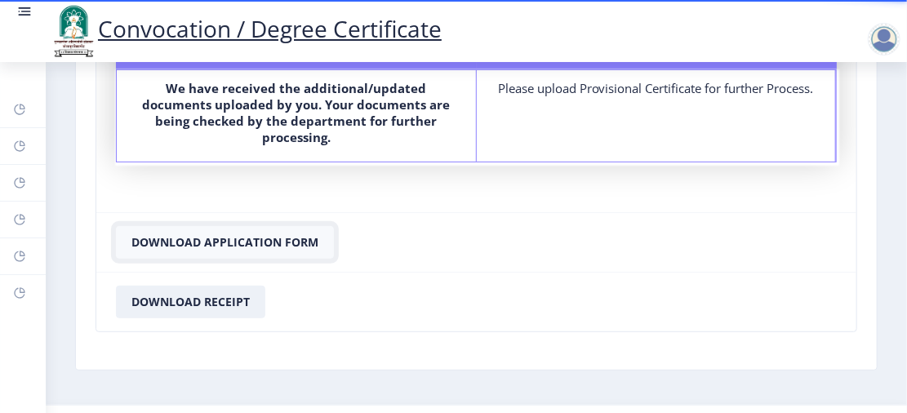
click at [222, 226] on button "Download Application Form" at bounding box center [225, 242] width 218 height 33
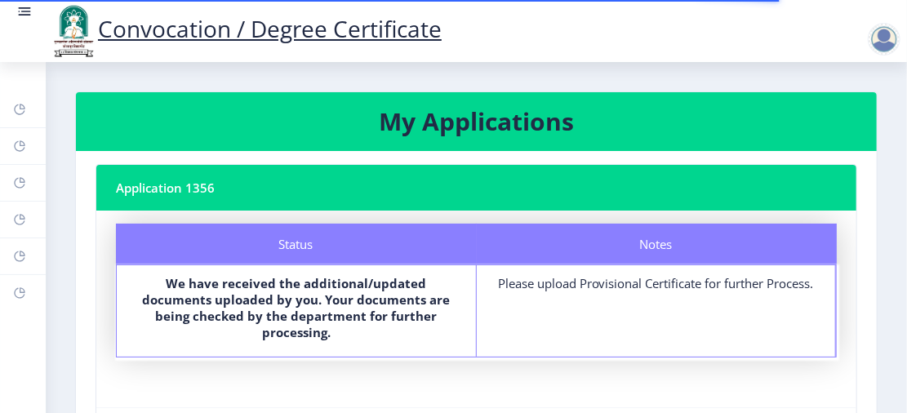
click at [405, 304] on b "We have received the additional/updated documents uploaded by you. Your documen…" at bounding box center [296, 307] width 308 height 65
click at [515, 363] on nb-card-body "Status Notes Status We have received the additional/updated documents uploaded …" at bounding box center [476, 309] width 760 height 197
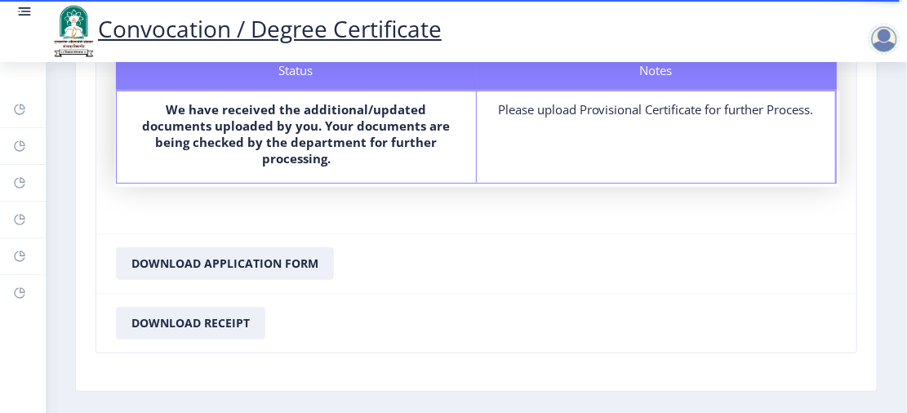
scroll to position [195, 0]
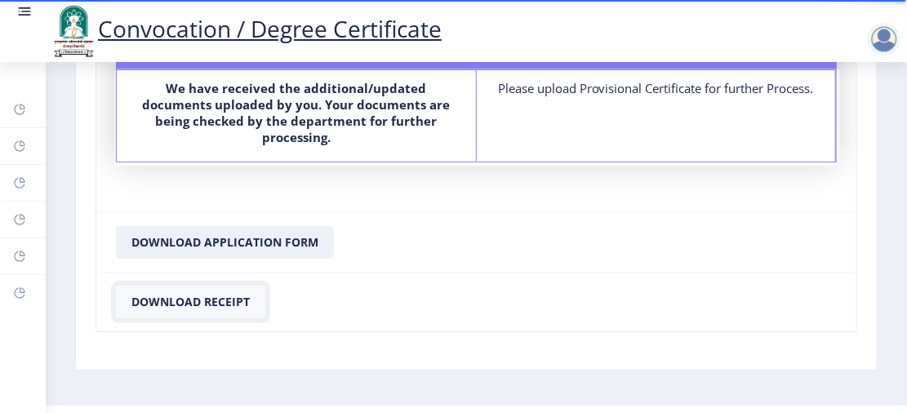
click at [188, 286] on button "Download Receipt" at bounding box center [190, 302] width 149 height 33
click at [229, 226] on button "Download Application Form" at bounding box center [225, 242] width 218 height 33
click at [24, 256] on rect at bounding box center [19, 256] width 13 height 13
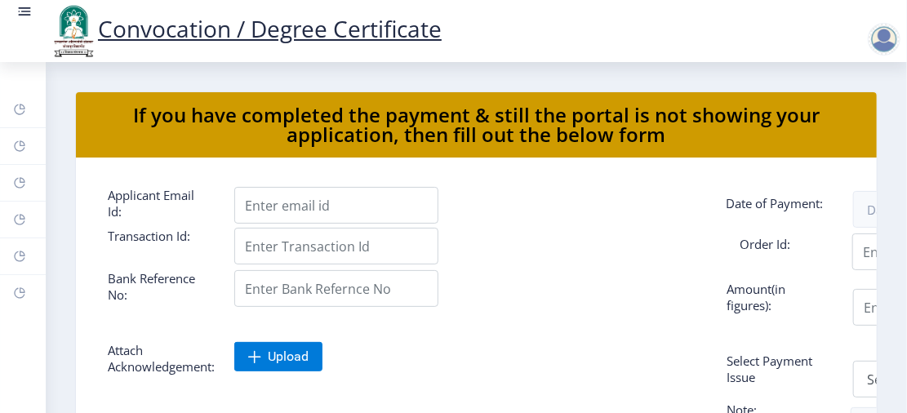
click at [495, 245] on div at bounding box center [539, 246] width 635 height 37
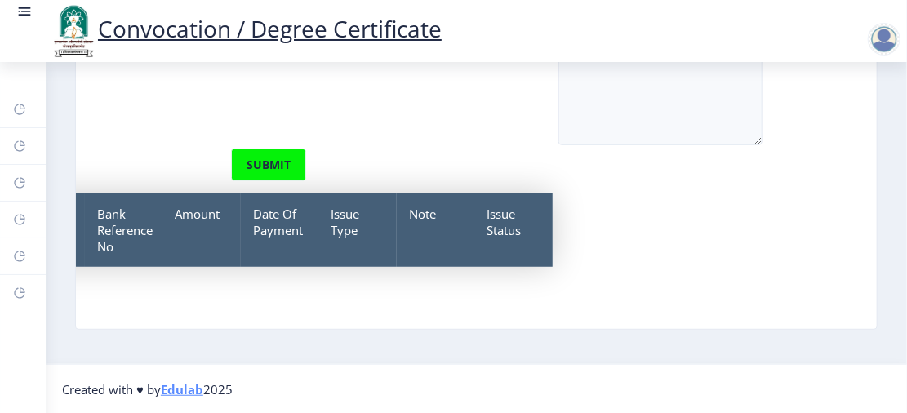
scroll to position [240, 0]
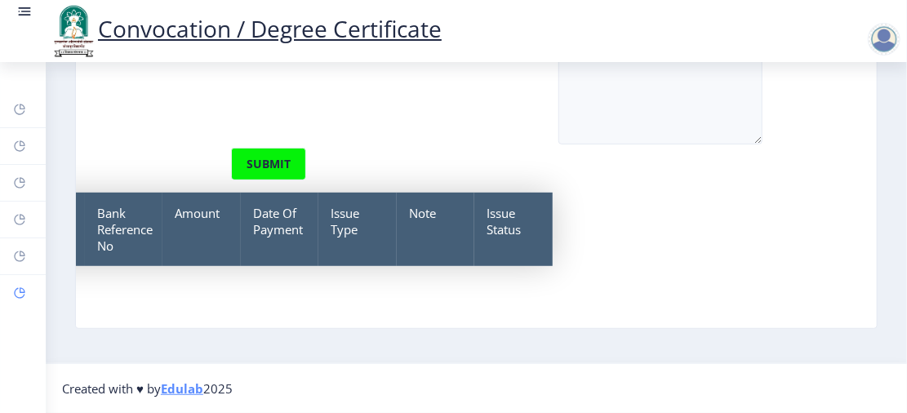
click at [20, 291] on icon at bounding box center [23, 290] width 6 height 6
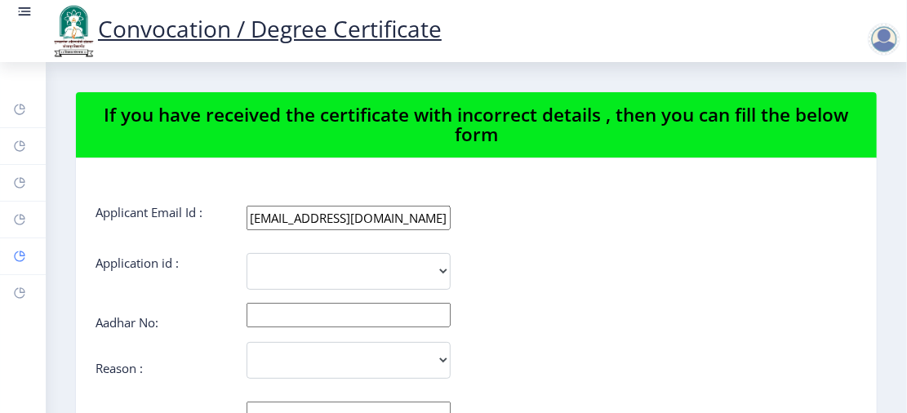
click at [17, 255] on rect at bounding box center [19, 256] width 13 height 13
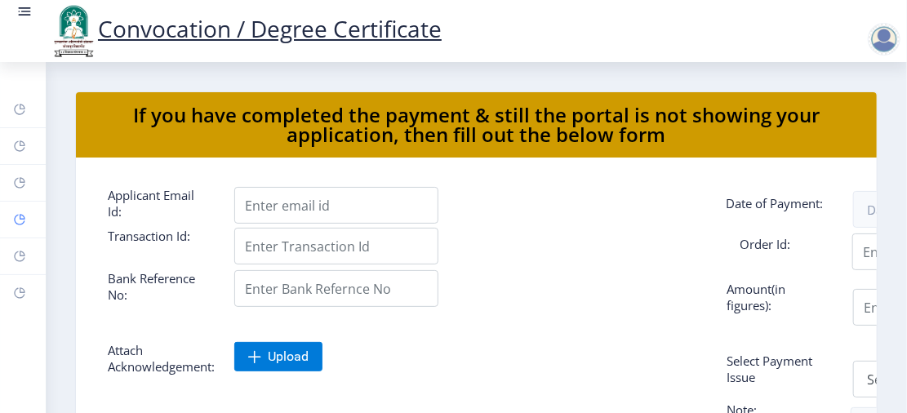
click at [24, 215] on rect at bounding box center [19, 219] width 13 height 13
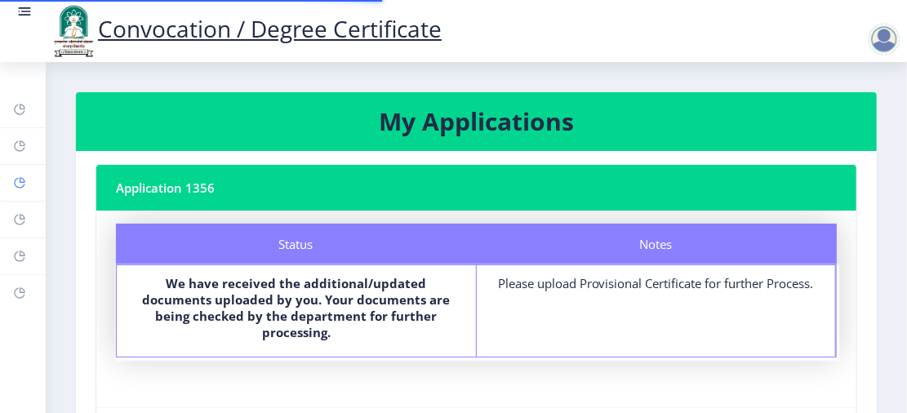
click at [32, 175] on link "Profile" at bounding box center [23, 183] width 46 height 36
select select
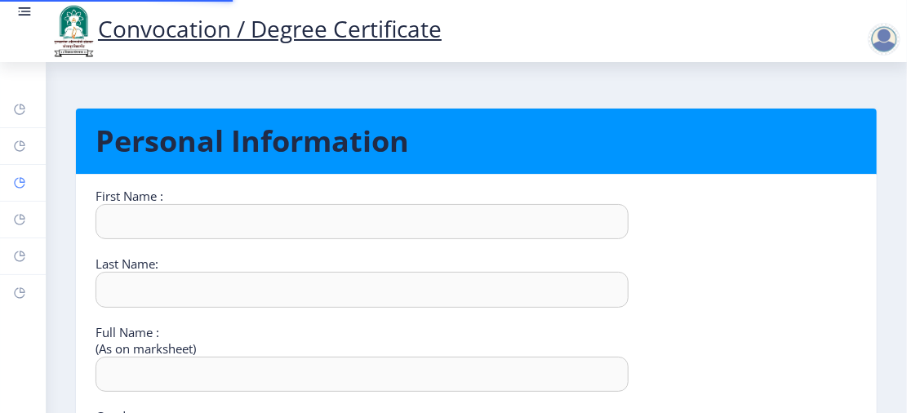
type input "[PERSON_NAME]"
type input "[PERSON_NAME] [PERSON_NAME]"
select select "[DEMOGRAPHIC_DATA]"
type input "[EMAIL_ADDRESS][DOMAIN_NAME]"
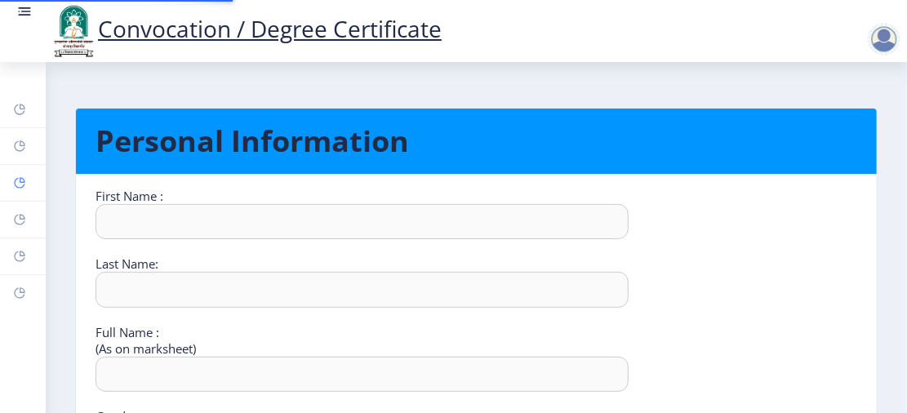
type input "7588609462"
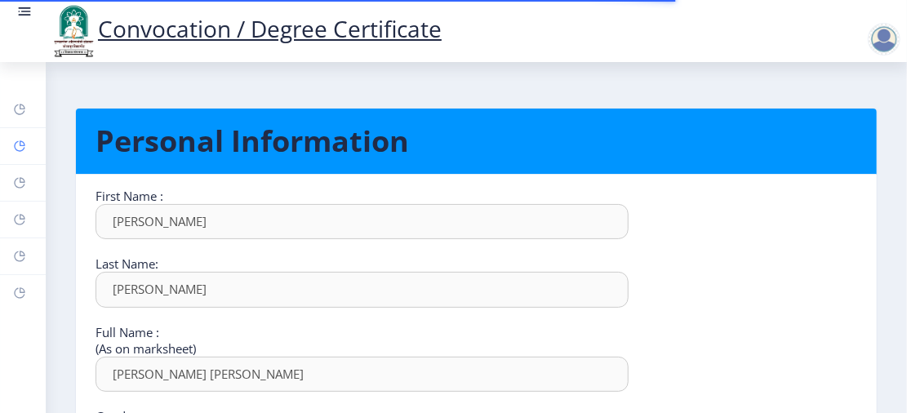
click at [24, 146] on rect at bounding box center [19, 146] width 13 height 13
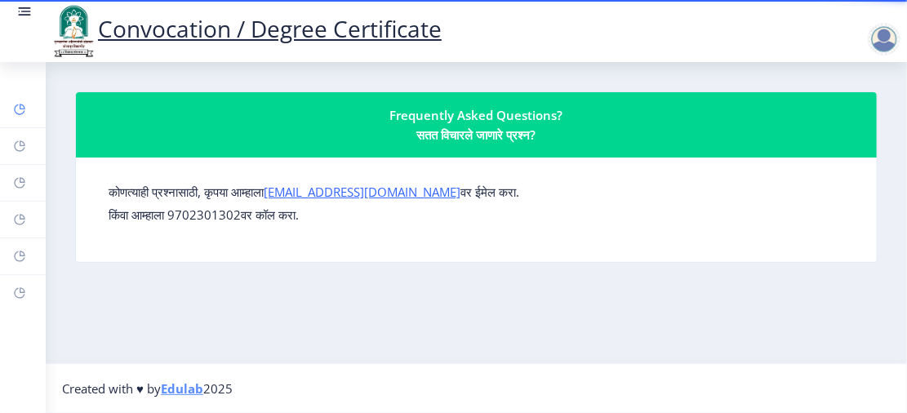
click at [24, 106] on icon at bounding box center [23, 107] width 6 height 6
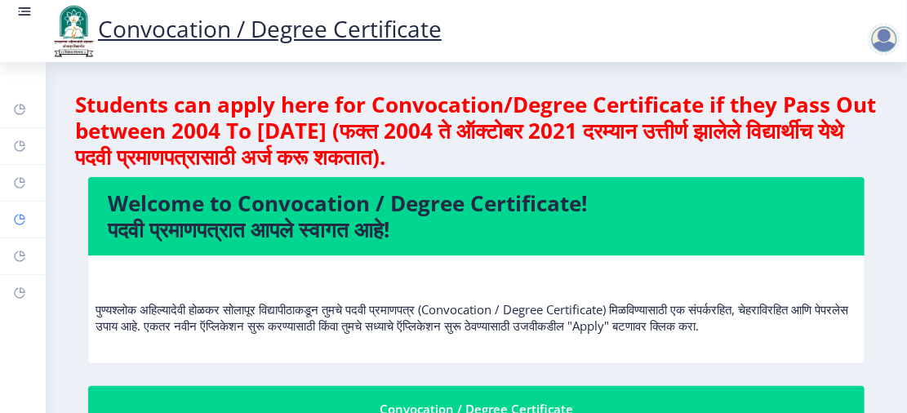
click at [23, 216] on rect at bounding box center [19, 219] width 13 height 13
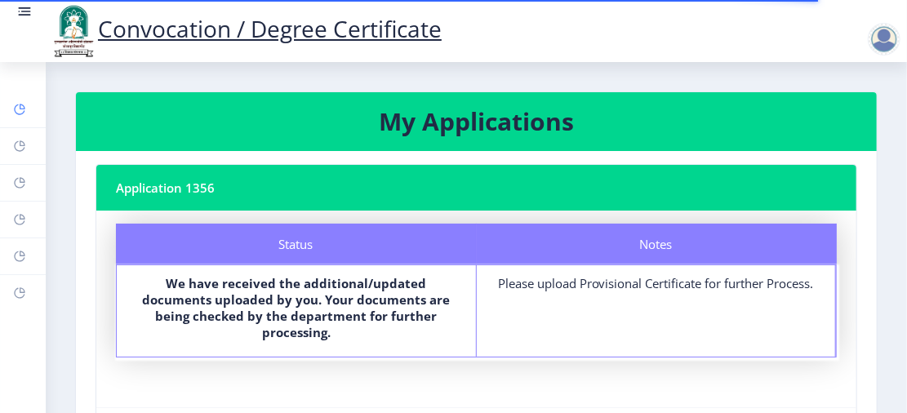
click at [20, 107] on icon at bounding box center [23, 107] width 6 height 6
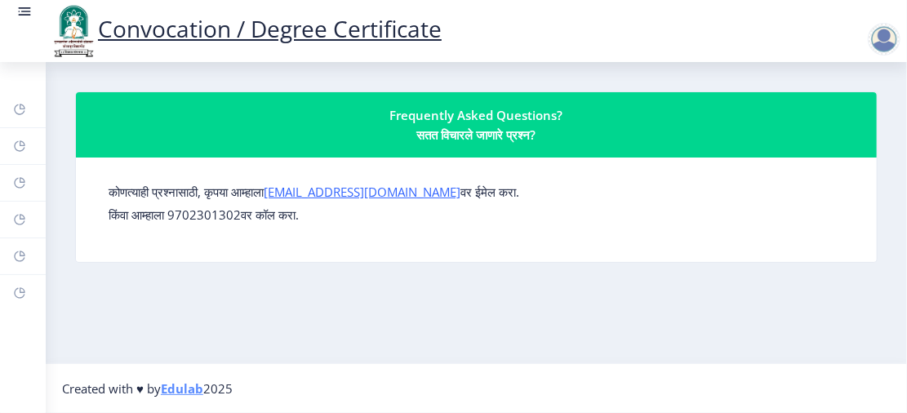
select select
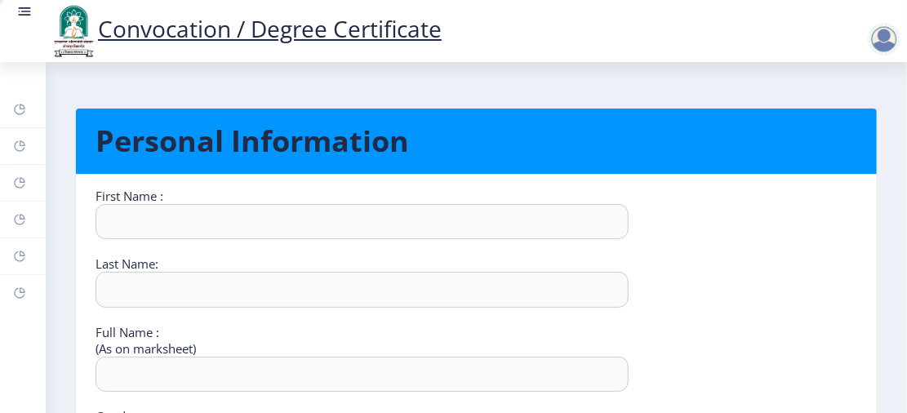
type input "[PERSON_NAME]"
type input "[PERSON_NAME] [PERSON_NAME]"
select select "[DEMOGRAPHIC_DATA]"
type input "[EMAIL_ADDRESS][DOMAIN_NAME]"
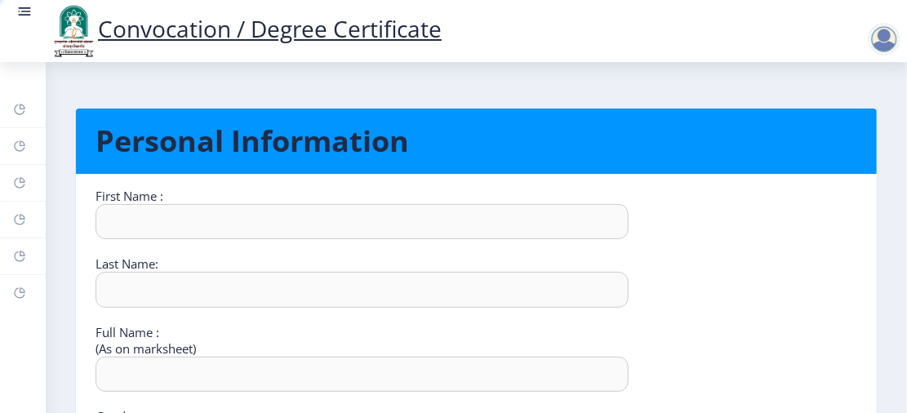
type input "7588609462"
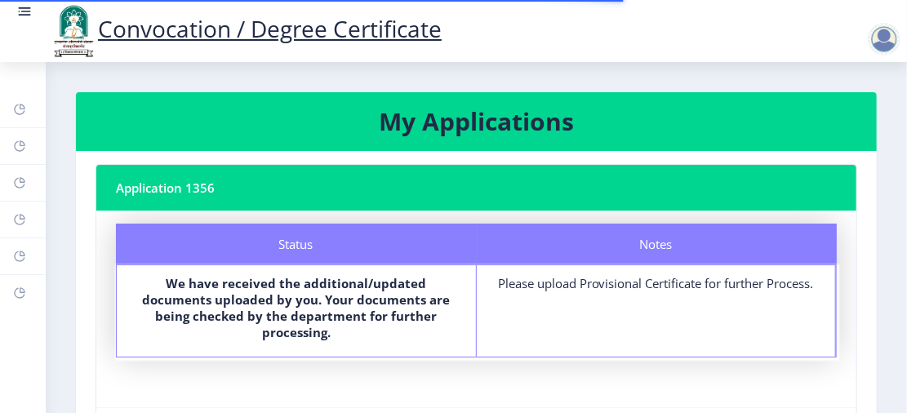
select select
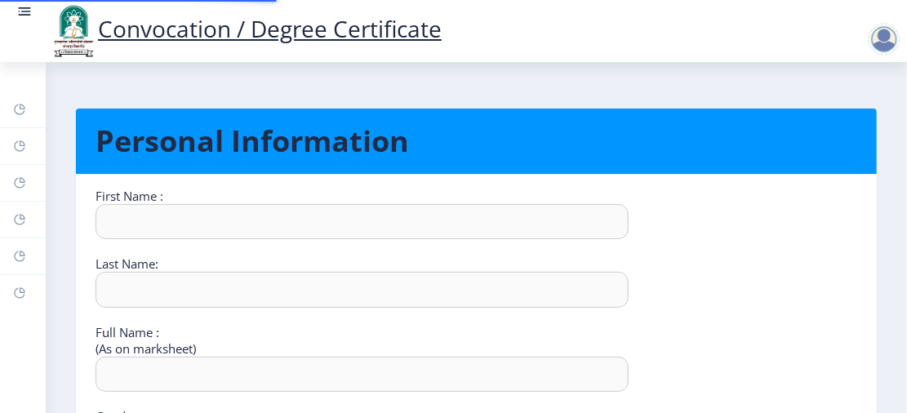
type input "[PERSON_NAME]"
type input "[PERSON_NAME] [PERSON_NAME]"
select select "[DEMOGRAPHIC_DATA]"
type input "[EMAIL_ADDRESS][DOMAIN_NAME]"
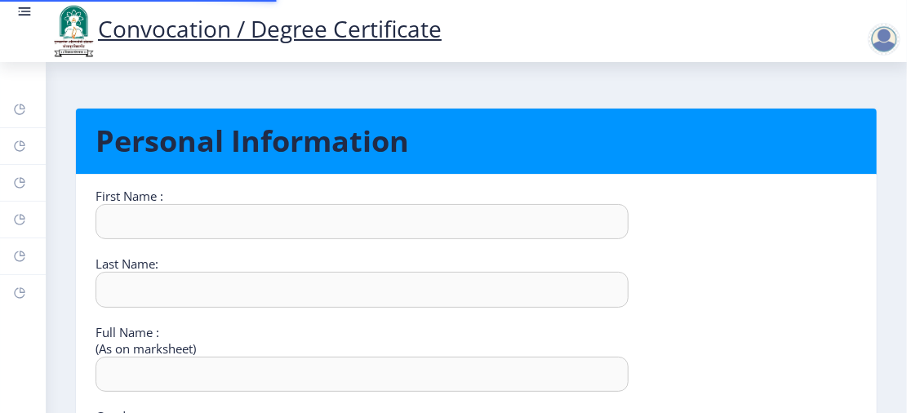
type input "7588609462"
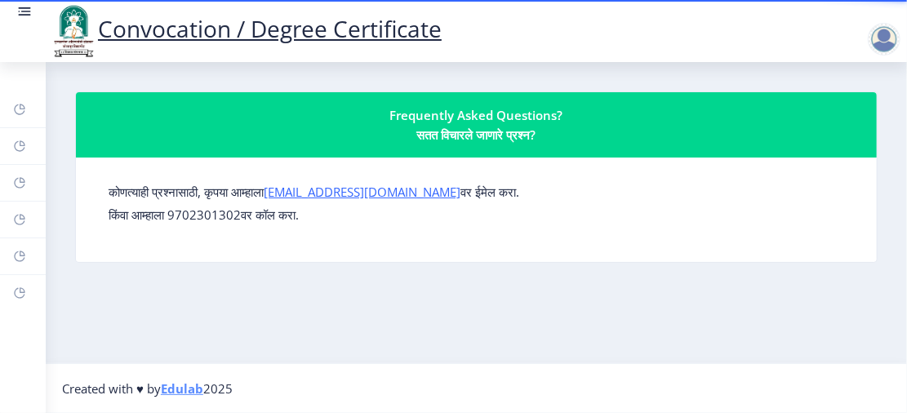
select select
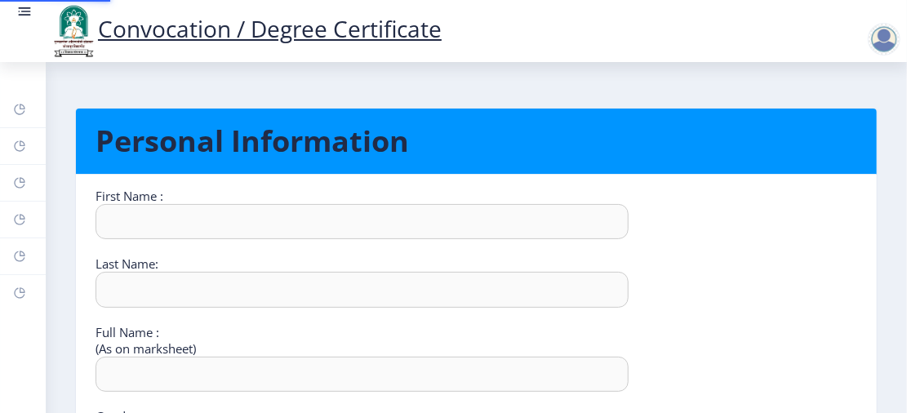
type input "[PERSON_NAME]"
type input "[PERSON_NAME] [PERSON_NAME]"
select select "[DEMOGRAPHIC_DATA]"
type input "[EMAIL_ADDRESS][DOMAIN_NAME]"
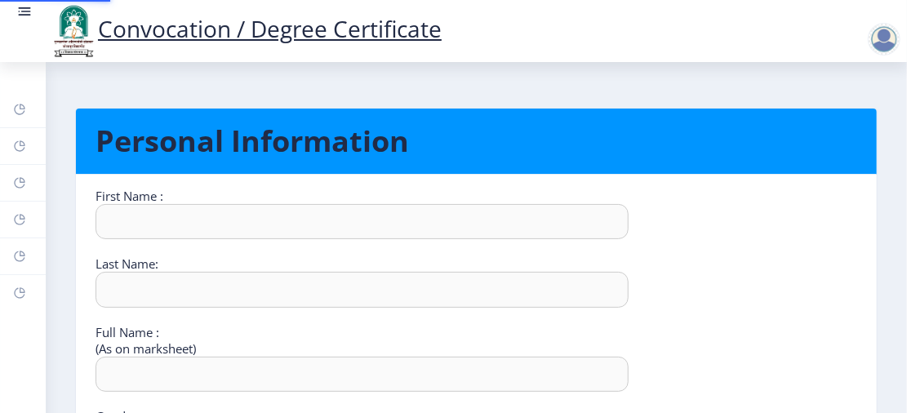
type input "7588609462"
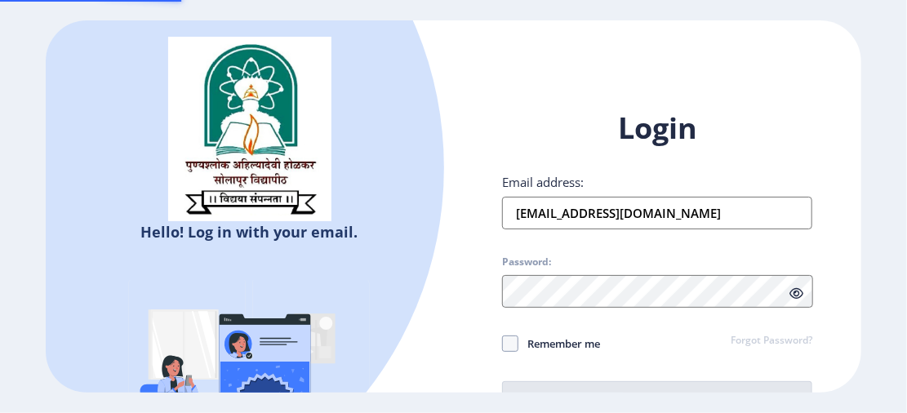
select select
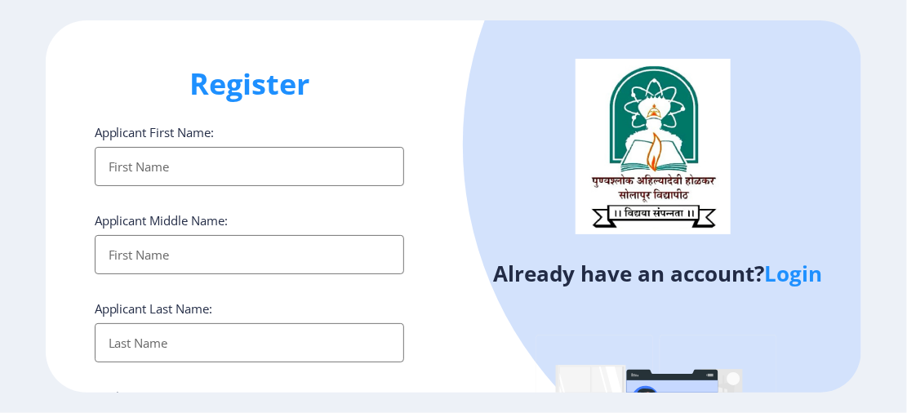
click at [782, 264] on link "Login" at bounding box center [793, 273] width 58 height 29
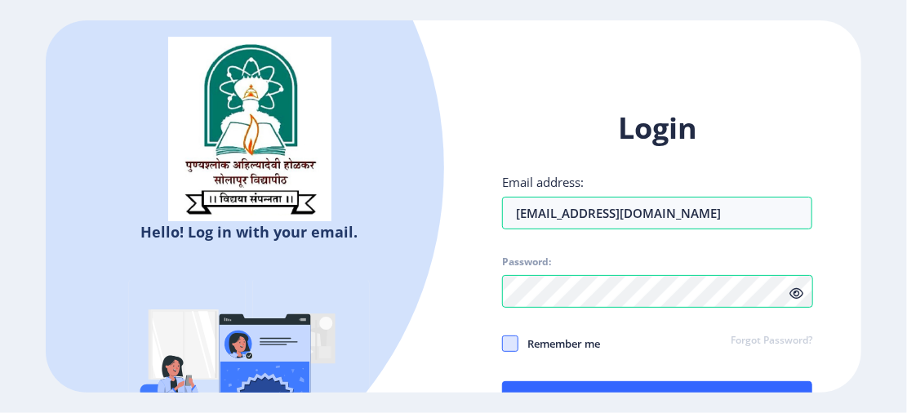
click at [516, 344] on span at bounding box center [510, 343] width 16 height 16
click at [503, 344] on input "Remember me" at bounding box center [502, 343] width 1 height 1
checkbox input "true"
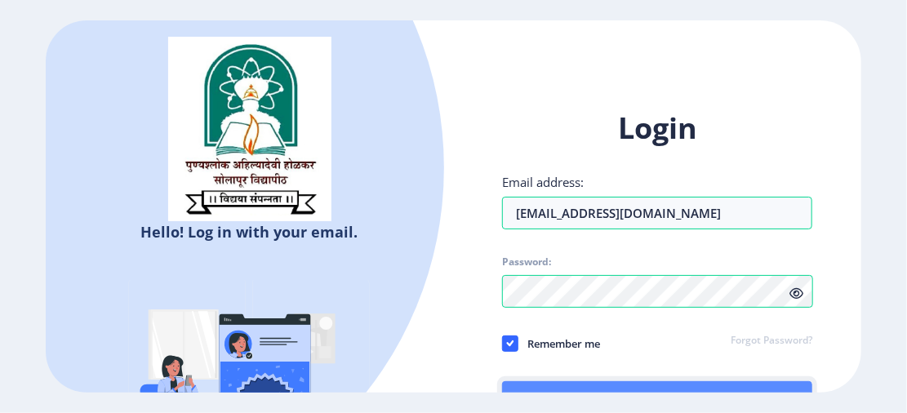
click at [548, 382] on button "Log In" at bounding box center [657, 400] width 310 height 39
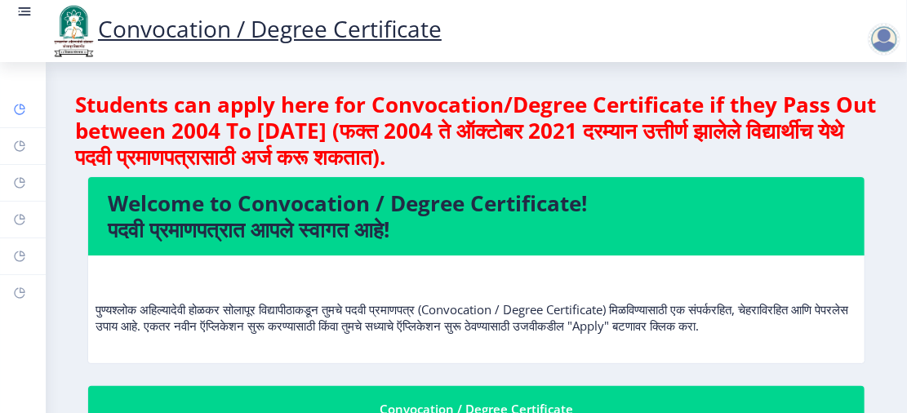
click at [20, 108] on icon at bounding box center [23, 107] width 6 height 6
click at [862, 341] on div "Welcome to Convocation / Degree Certificate! पदवी प्रमाणपत्रात आपले स्वागत आहे!…" at bounding box center [476, 280] width 802 height 209
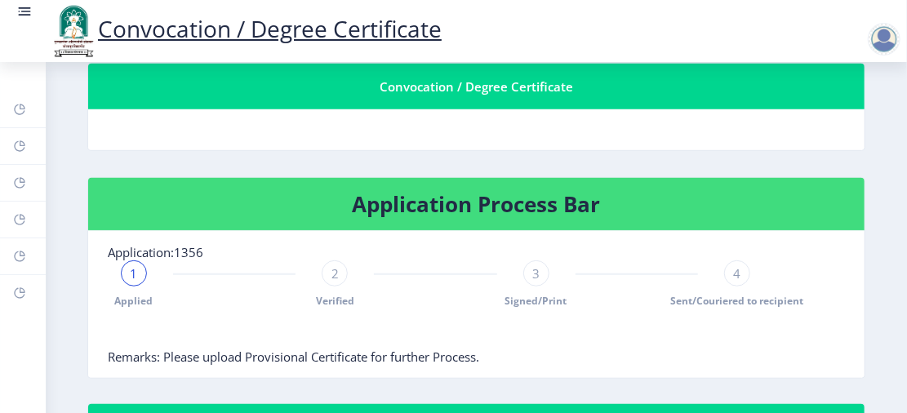
scroll to position [325, 0]
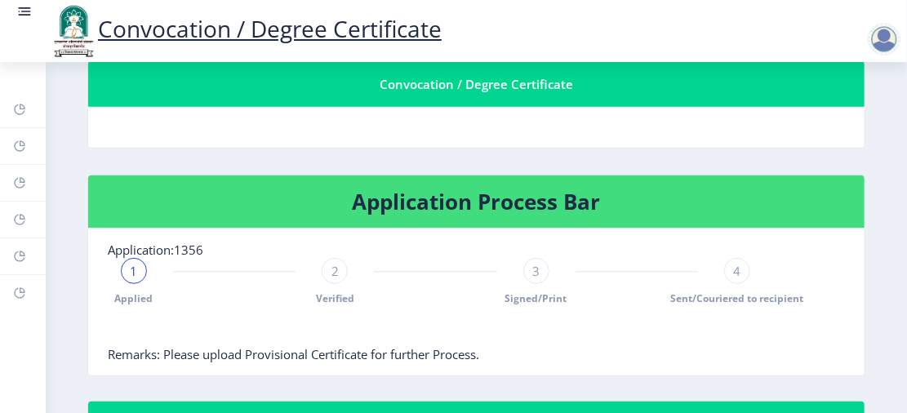
click at [138, 305] on span "Applied" at bounding box center [134, 298] width 38 height 14
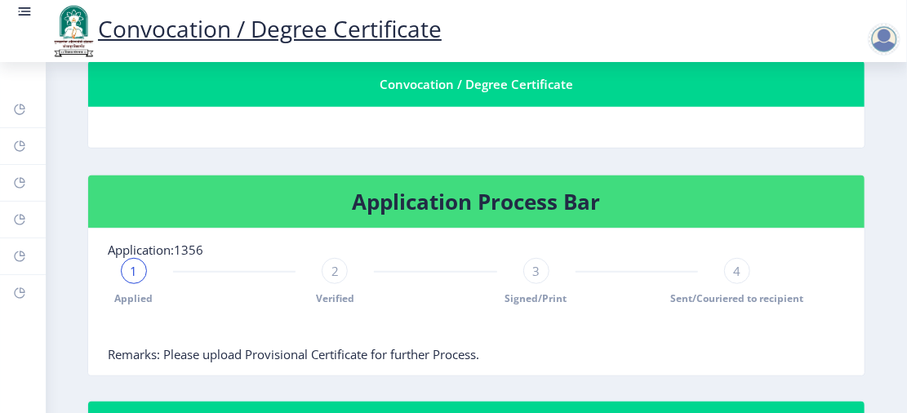
click at [255, 148] on nb-card-body at bounding box center [476, 127] width 776 height 41
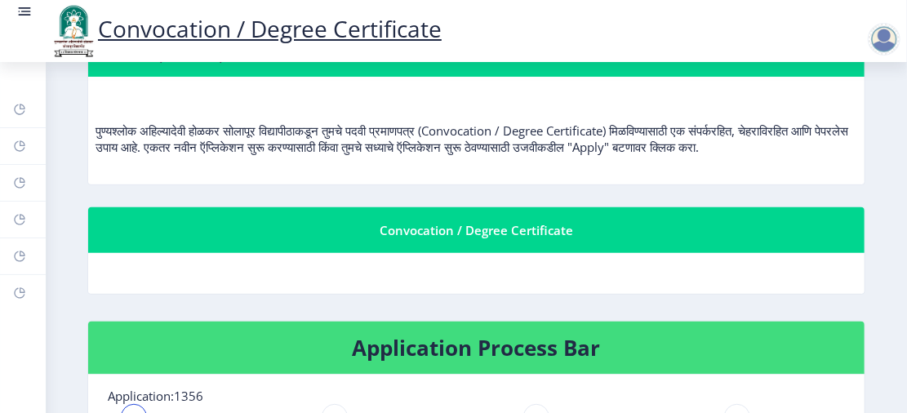
scroll to position [195, 0]
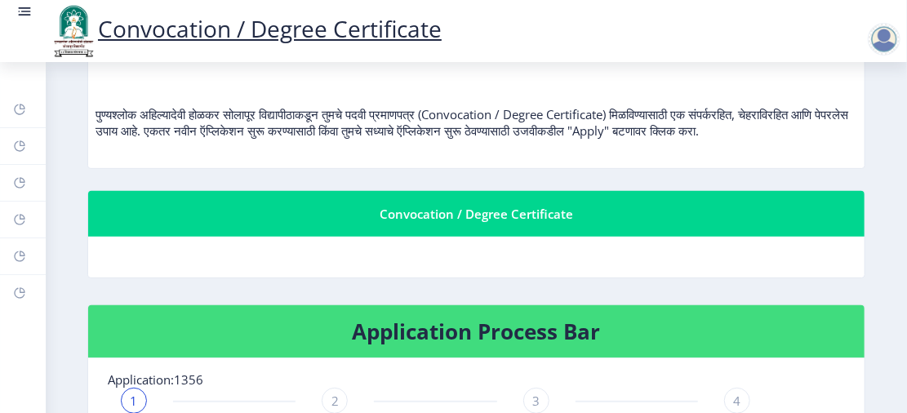
click at [388, 224] on div "Convocation / Degree Certificate" at bounding box center [476, 214] width 737 height 20
click at [504, 216] on nb-card-header "Convocation / Degree Certificate" at bounding box center [476, 214] width 776 height 46
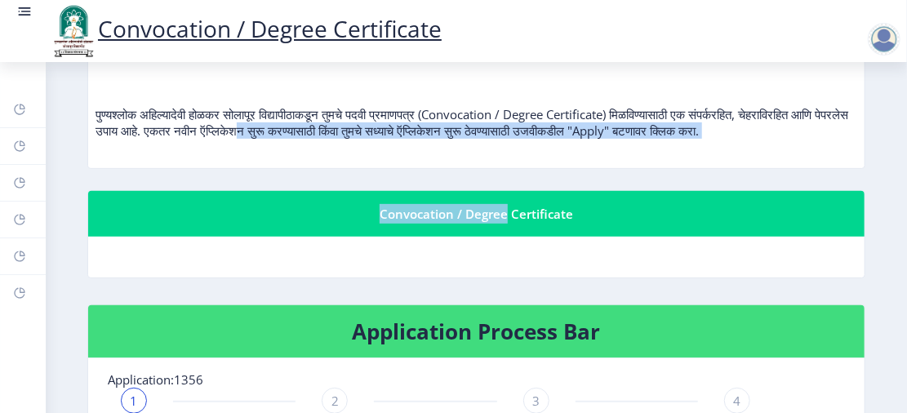
drag, startPoint x: 496, startPoint y: 229, endPoint x: 383, endPoint y: 137, distance: 145.7
click at [383, 137] on div "Welcome to Convocation / Degree Certificate! पदवी प्रमाणपत्रात आपले स्वागत आहे!…" at bounding box center [476, 134] width 802 height 307
click at [383, 137] on p "पुण्यश्लोक अहिल्यादेवी होळकर सोलापूर विद्यापीठाकडून तुमचे पदवी प्रमाणपत्र (Conv…" at bounding box center [476, 105] width 762 height 65
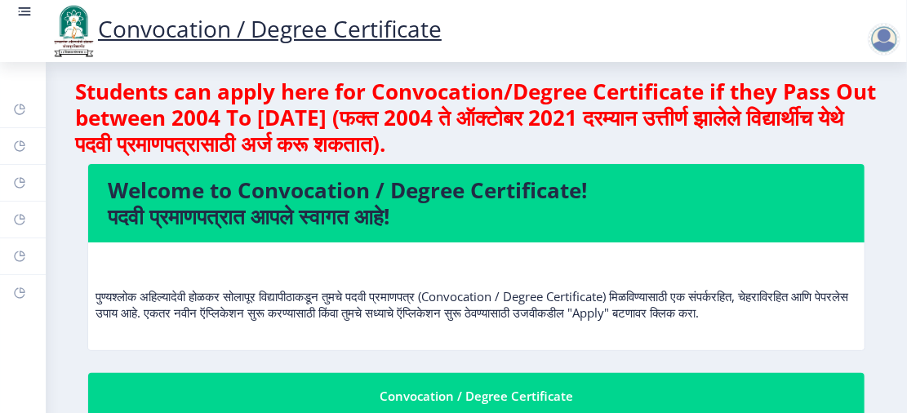
scroll to position [0, 0]
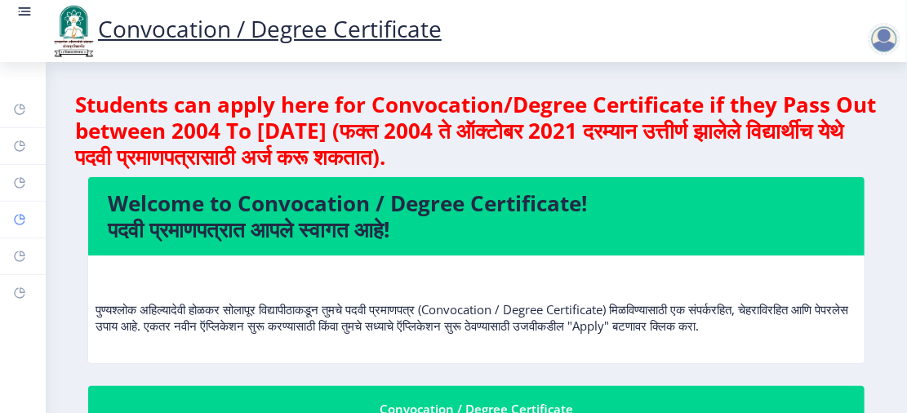
click at [21, 213] on rect at bounding box center [19, 219] width 13 height 13
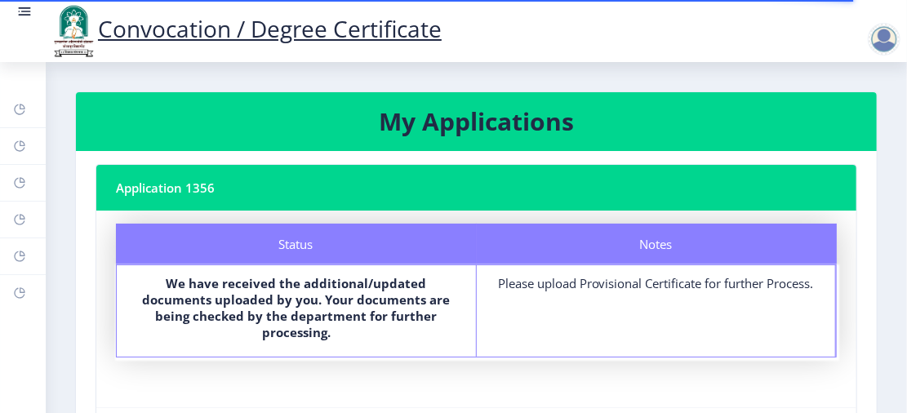
click at [702, 333] on div "Notes Please upload Provisional Certificate for further Process." at bounding box center [657, 310] width 360 height 91
